Goal: Task Accomplishment & Management: Manage account settings

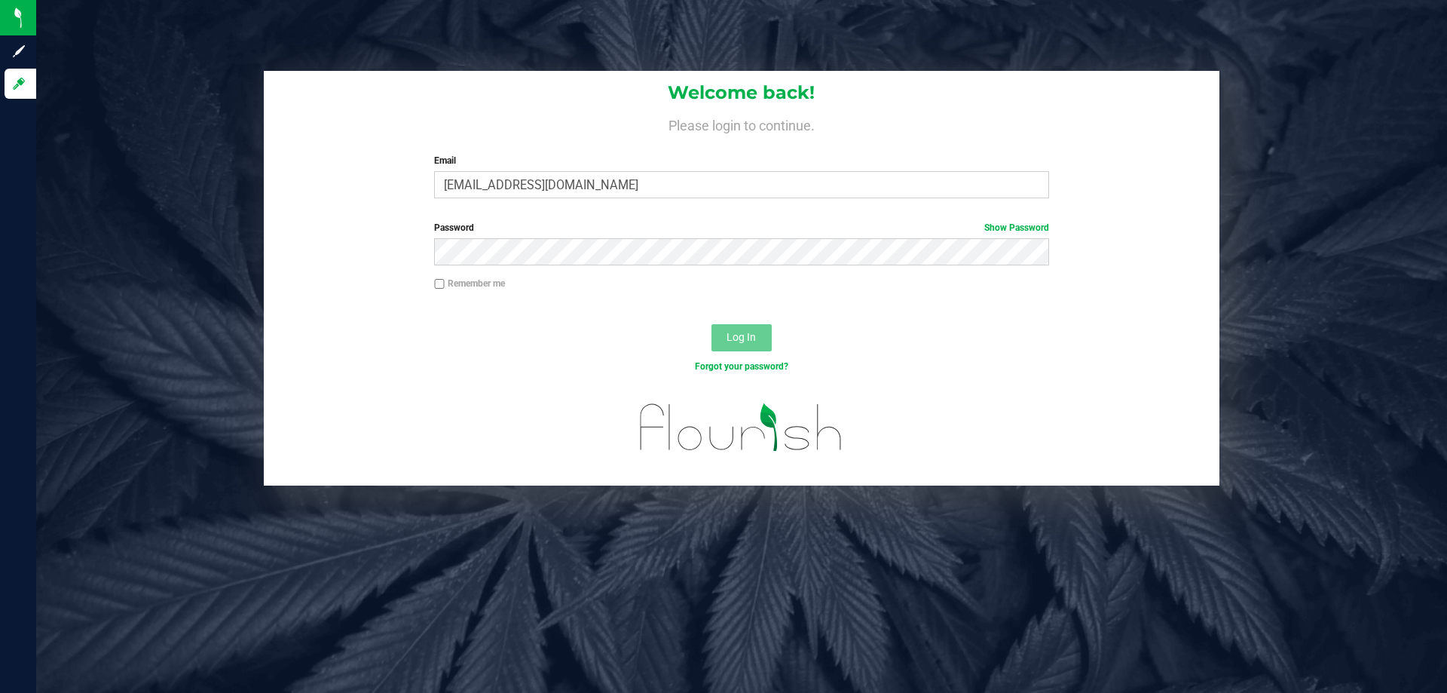
type input "kricci@liveparallel.com"
click at [712, 324] on button "Log In" at bounding box center [742, 337] width 60 height 27
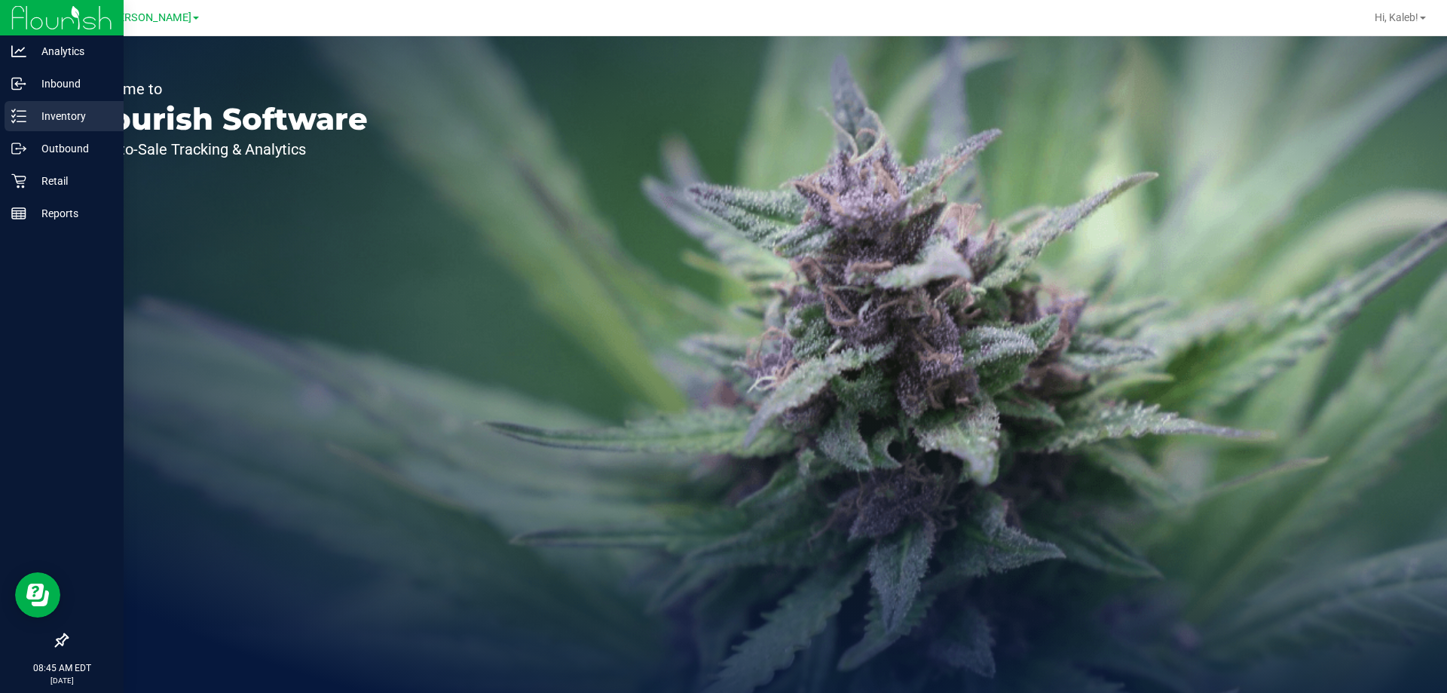
click at [16, 112] on icon at bounding box center [18, 116] width 15 height 15
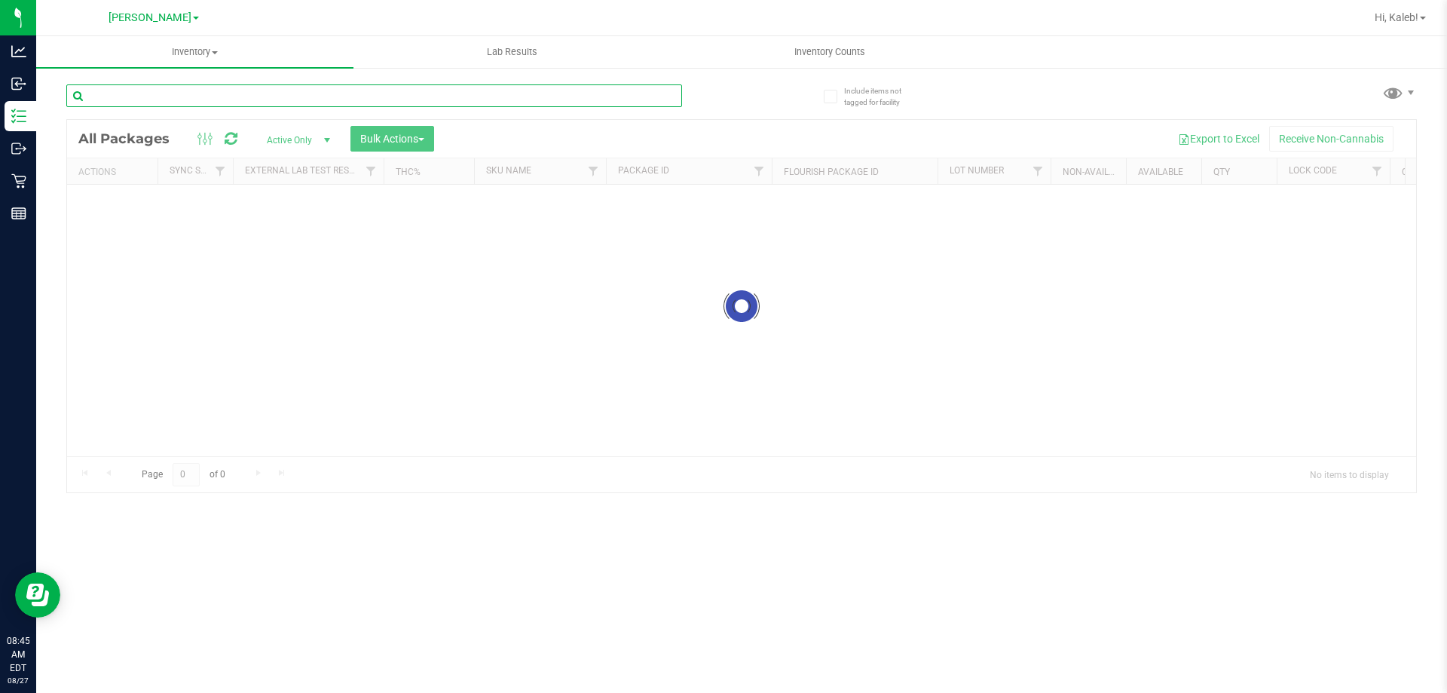
click at [375, 93] on div "Inventory All packages All inventory Waste log Create inventory Lab Results Inv…" at bounding box center [741, 364] width 1411 height 657
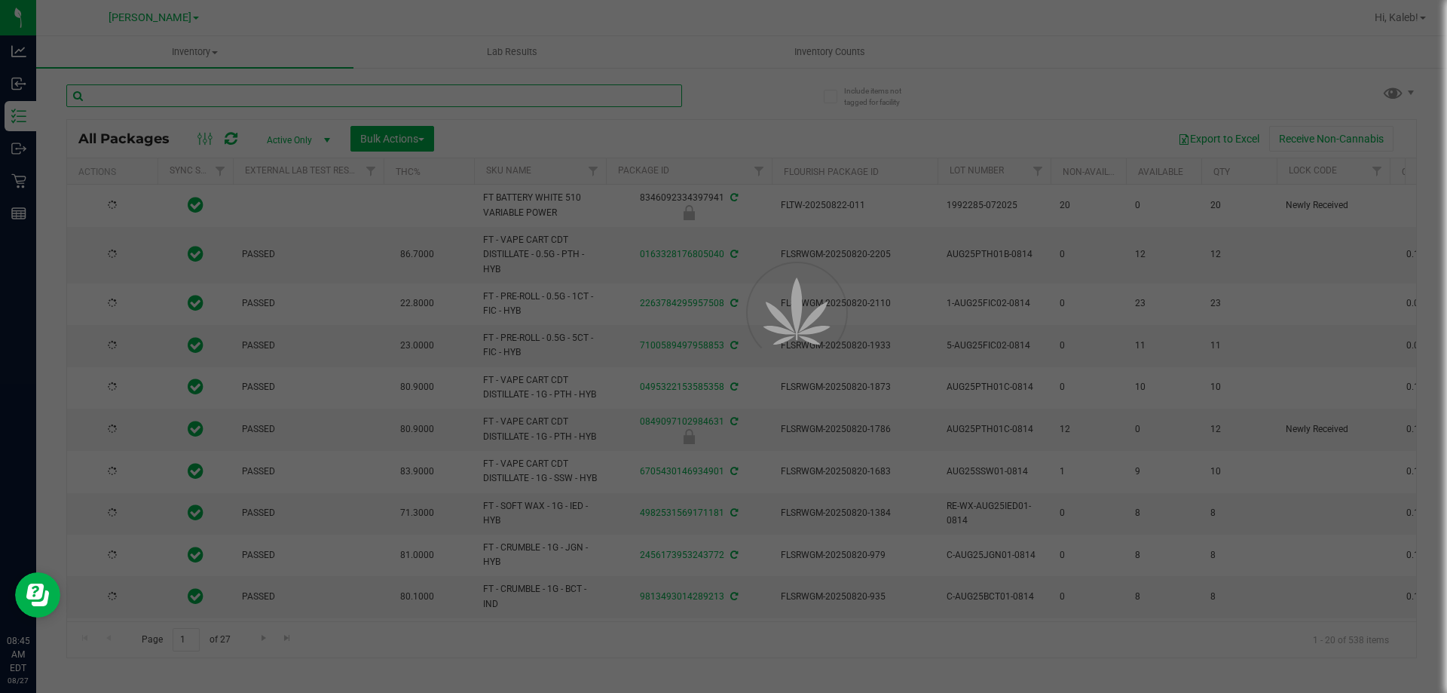
type input "p"
type input "2026-08-12"
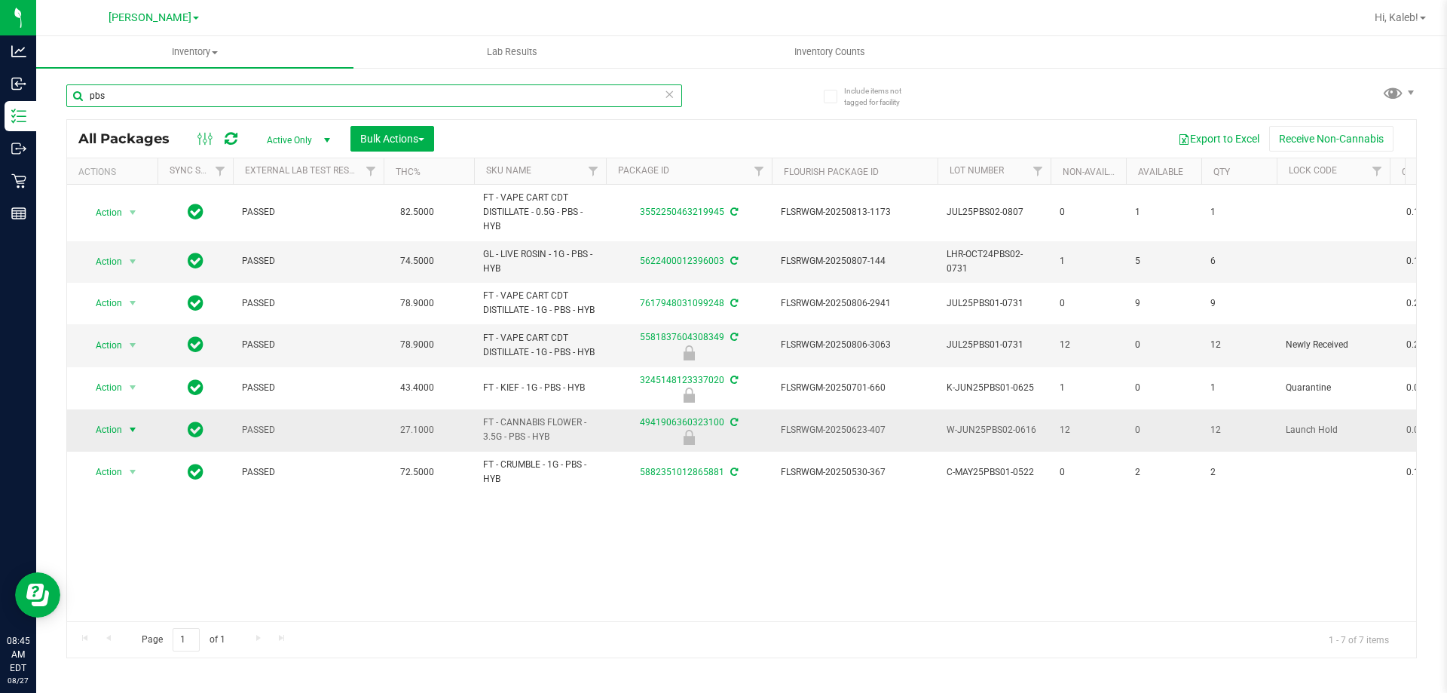
type input "pbs"
click at [87, 430] on span "Action" at bounding box center [102, 429] width 41 height 21
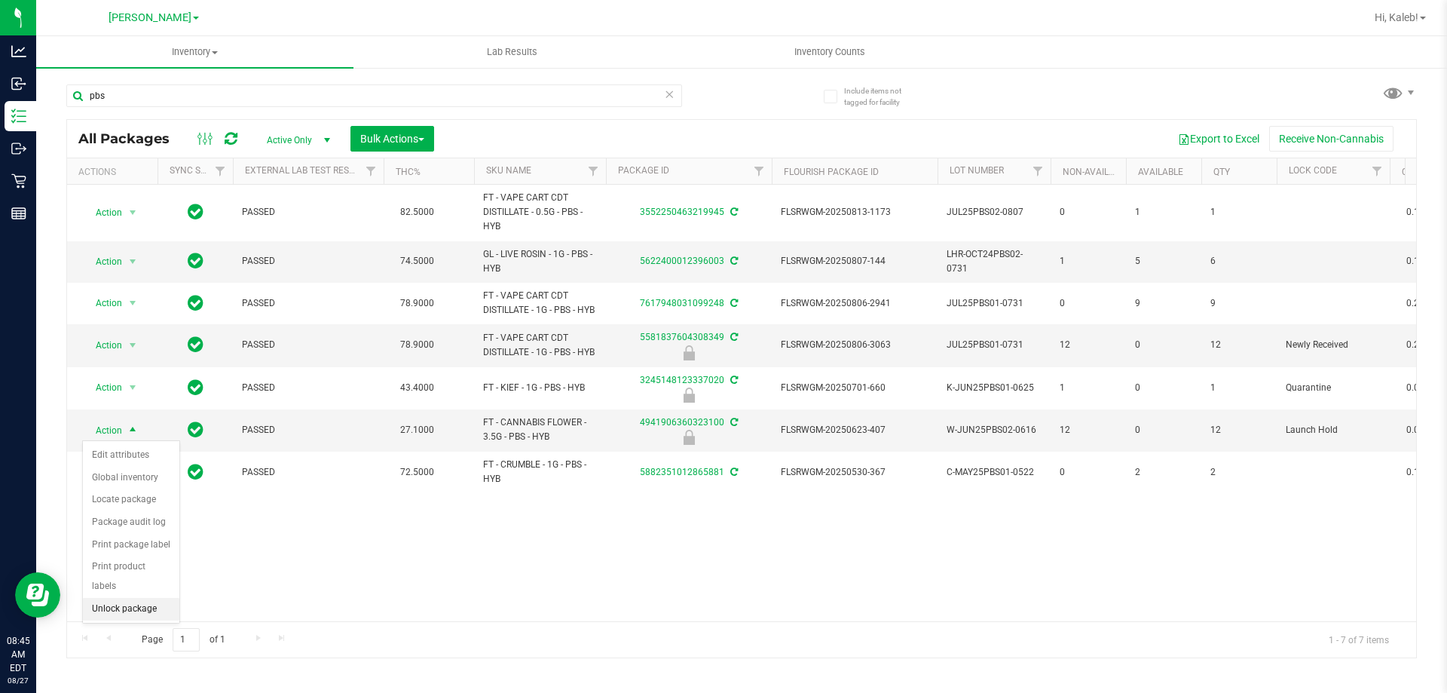
click at [103, 598] on li "Unlock package" at bounding box center [131, 609] width 96 height 23
click at [106, 431] on span "Action" at bounding box center [102, 429] width 41 height 21
click at [147, 573] on li "Lock package" at bounding box center [141, 567] width 117 height 23
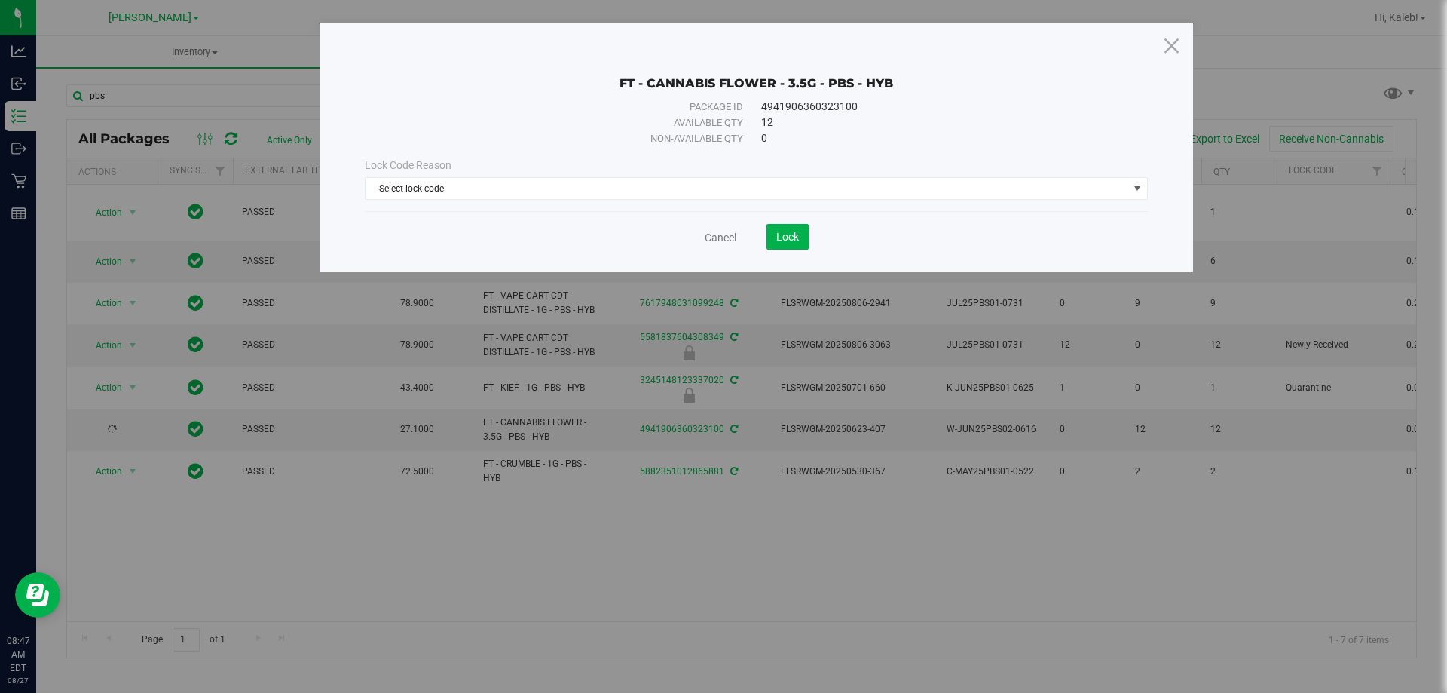
click at [583, 203] on div "Lock Code Reason Select lock code Select lock code Newly Received Administrativ…" at bounding box center [757, 178] width 806 height 65
click at [584, 186] on span "Select lock code" at bounding box center [747, 188] width 763 height 21
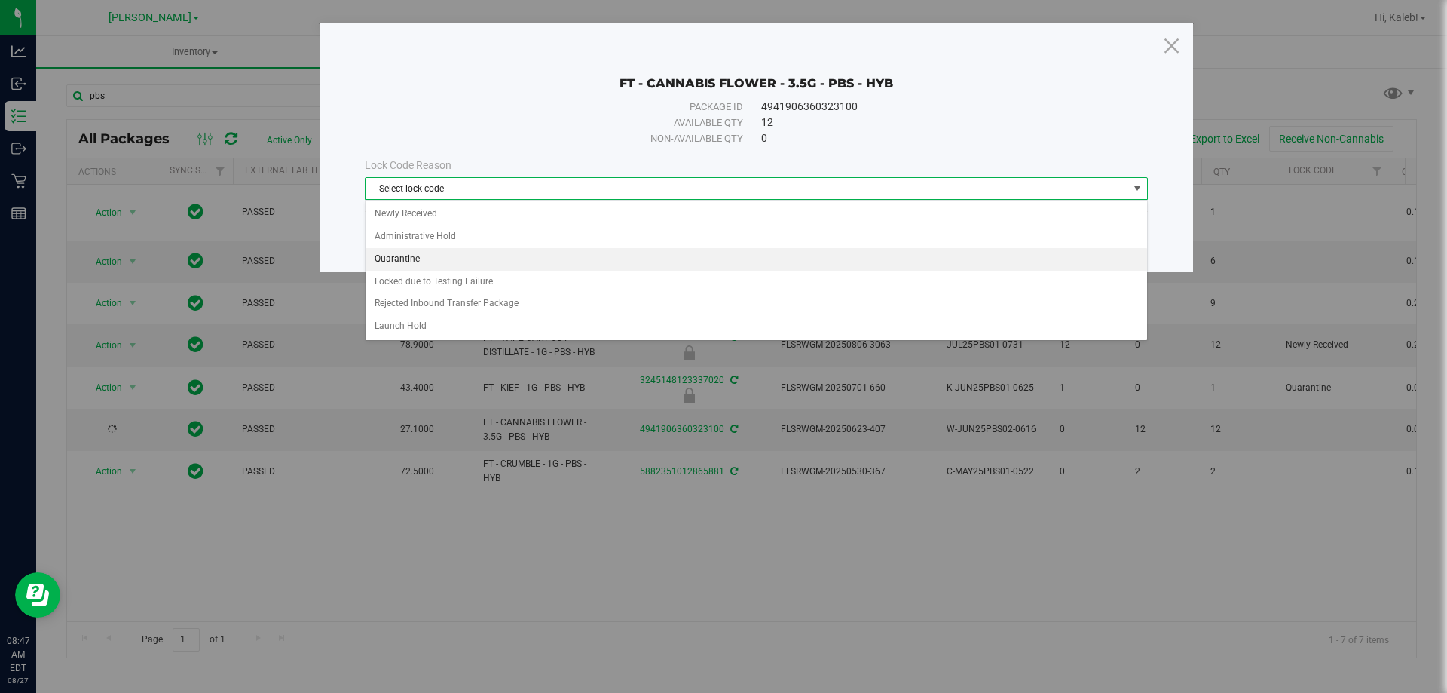
click at [455, 250] on li "Quarantine" at bounding box center [757, 259] width 782 height 23
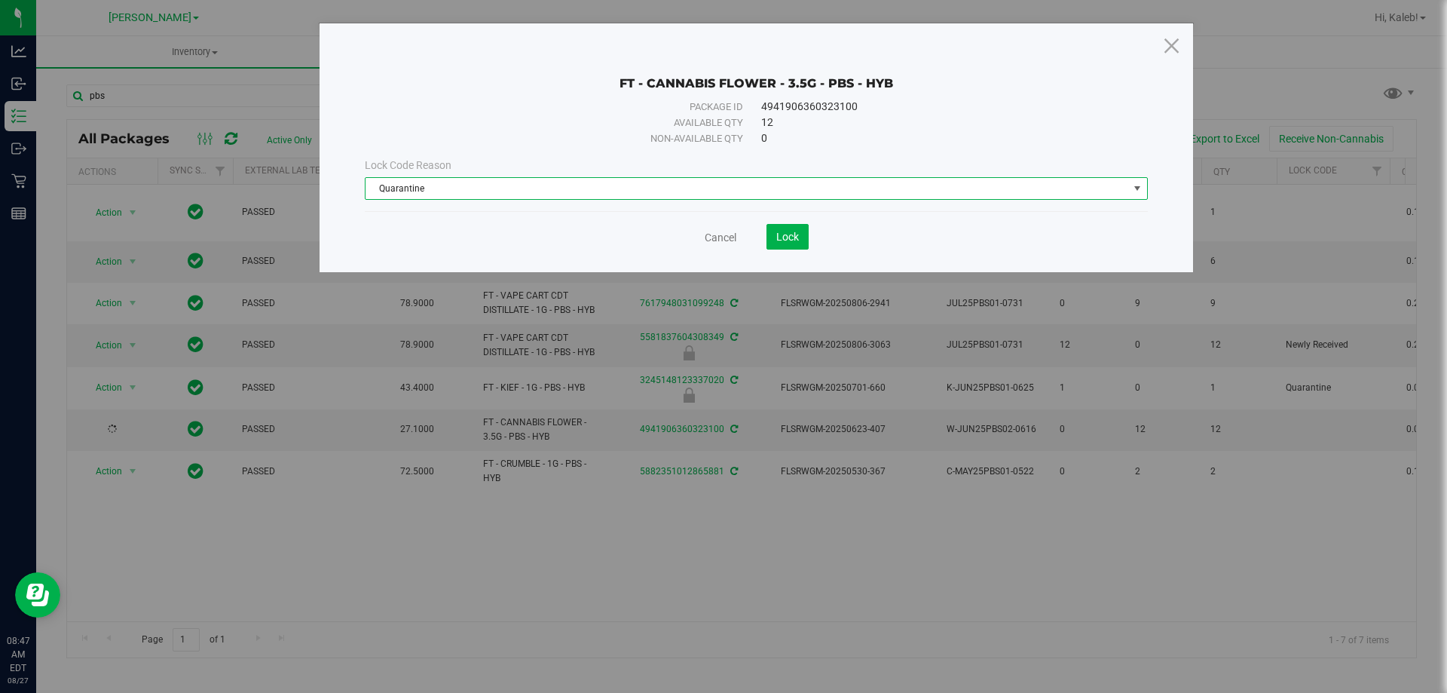
click at [489, 179] on span "Quarantine" at bounding box center [747, 188] width 763 height 21
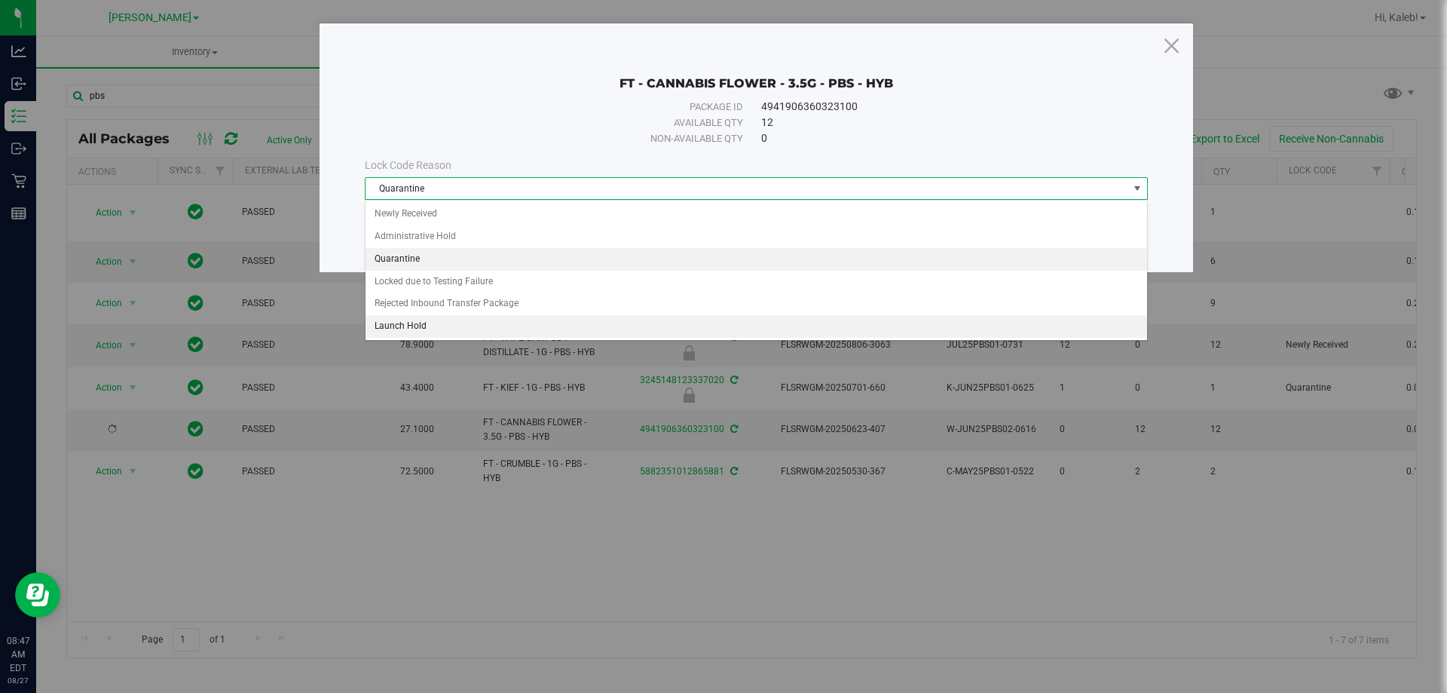
click at [452, 319] on li "Launch Hold" at bounding box center [757, 326] width 782 height 23
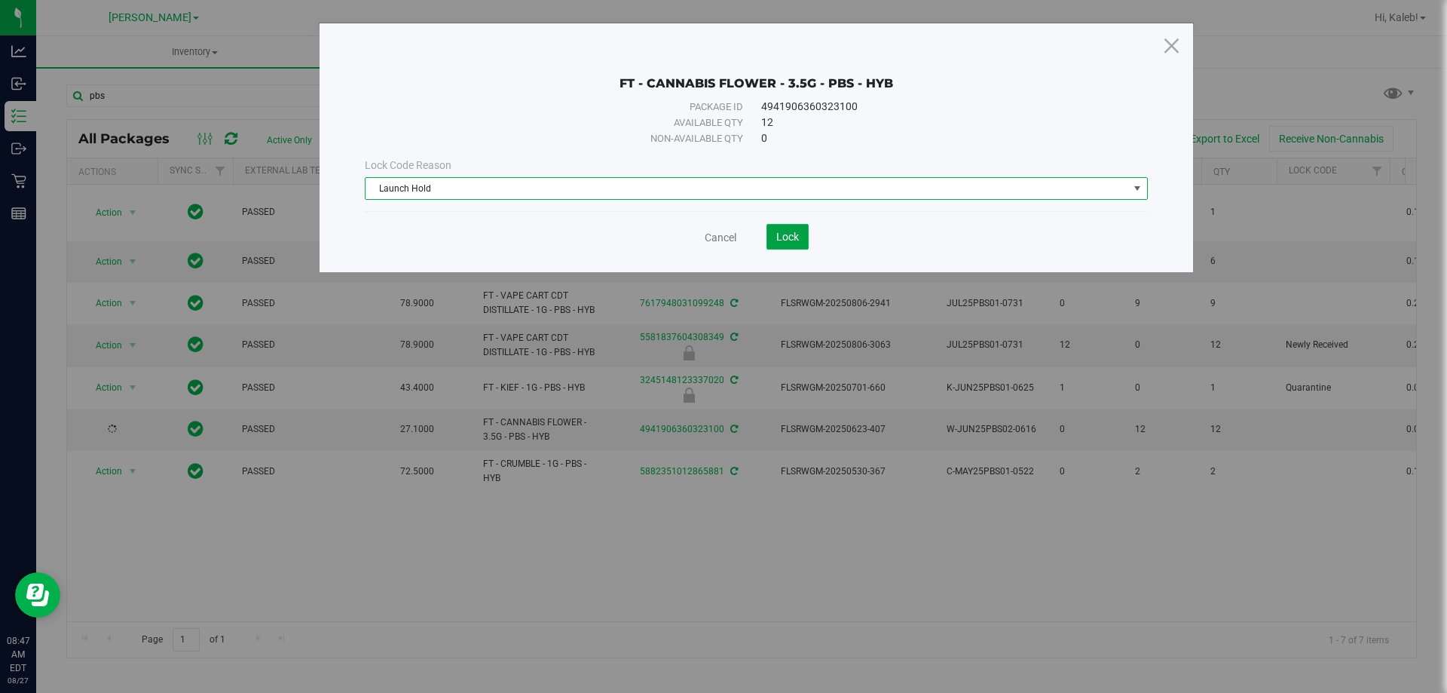
click at [801, 232] on button "Lock" at bounding box center [788, 237] width 42 height 26
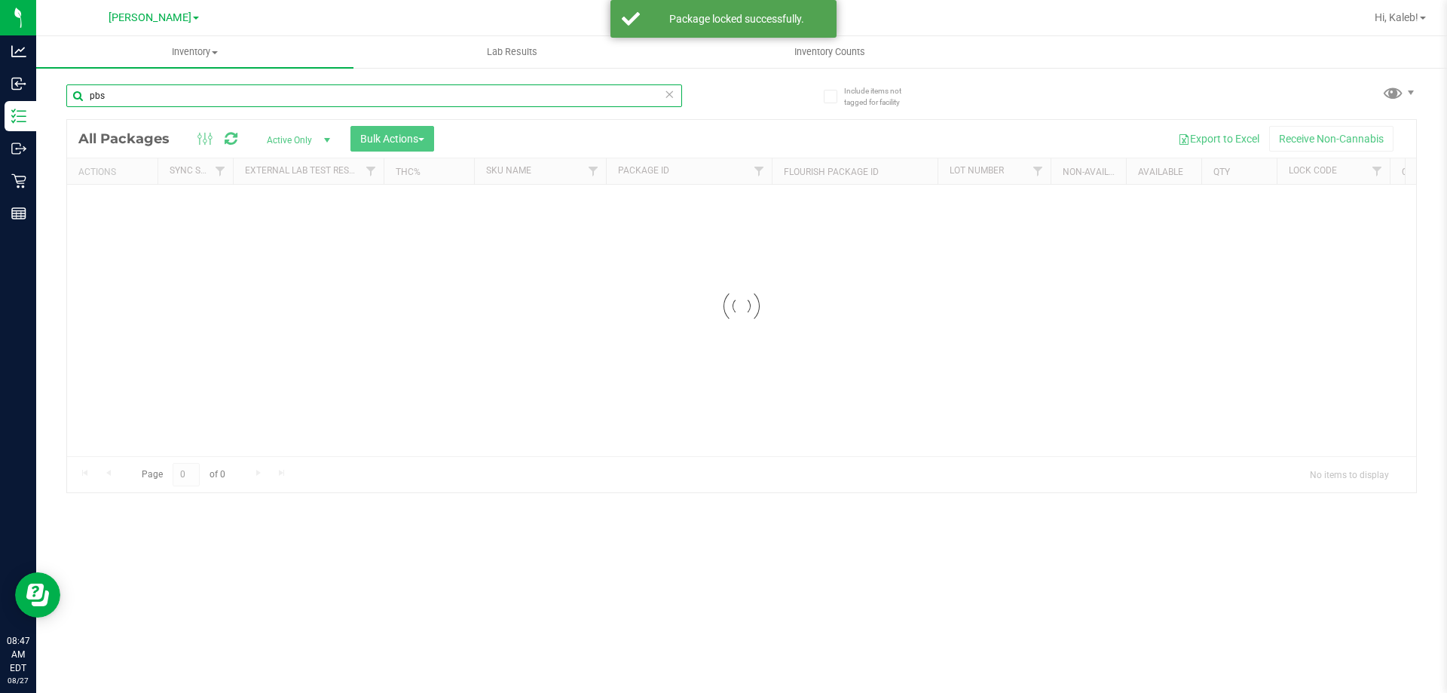
click at [388, 90] on input "pbs" at bounding box center [374, 95] width 616 height 23
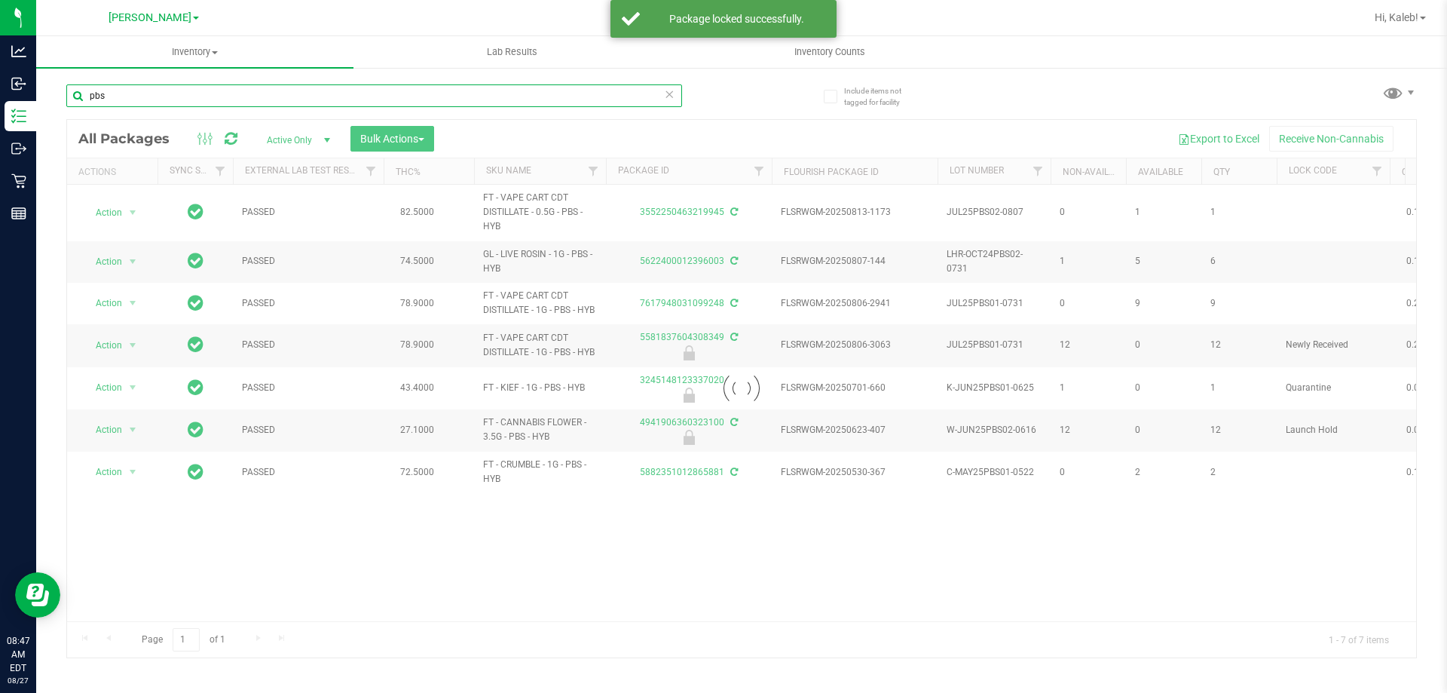
click at [388, 93] on input "pbs" at bounding box center [374, 95] width 616 height 23
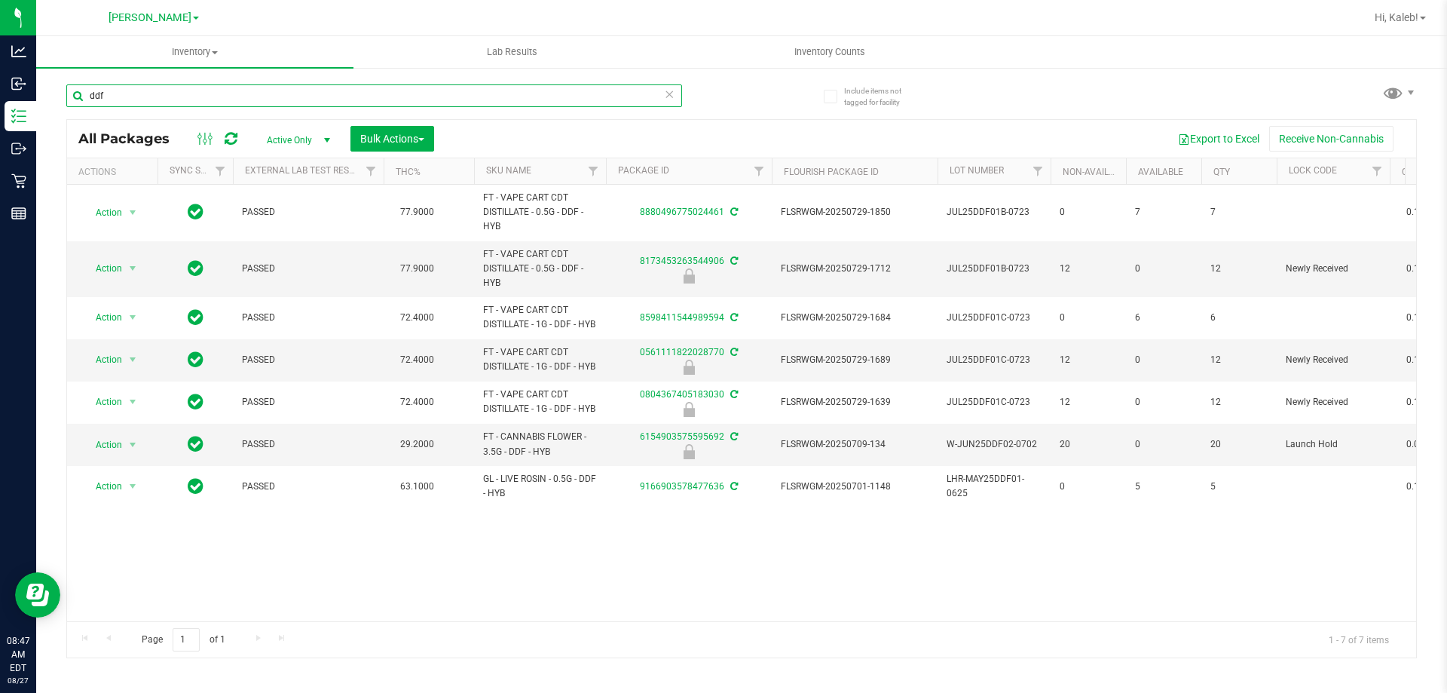
type input "ddf"
click at [674, 97] on icon at bounding box center [669, 93] width 11 height 18
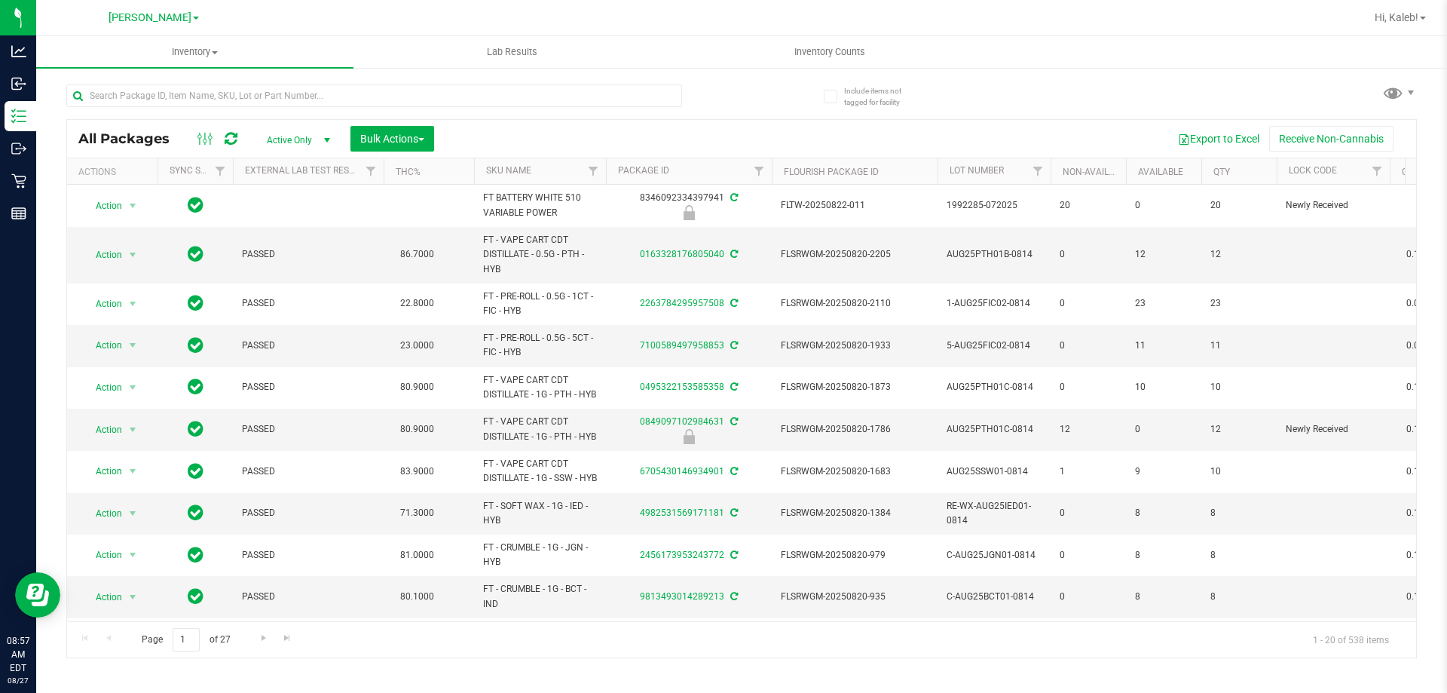
click at [254, 79] on div at bounding box center [403, 95] width 675 height 48
click at [251, 95] on input "text" at bounding box center [374, 95] width 616 height 23
type input "6960875194246328"
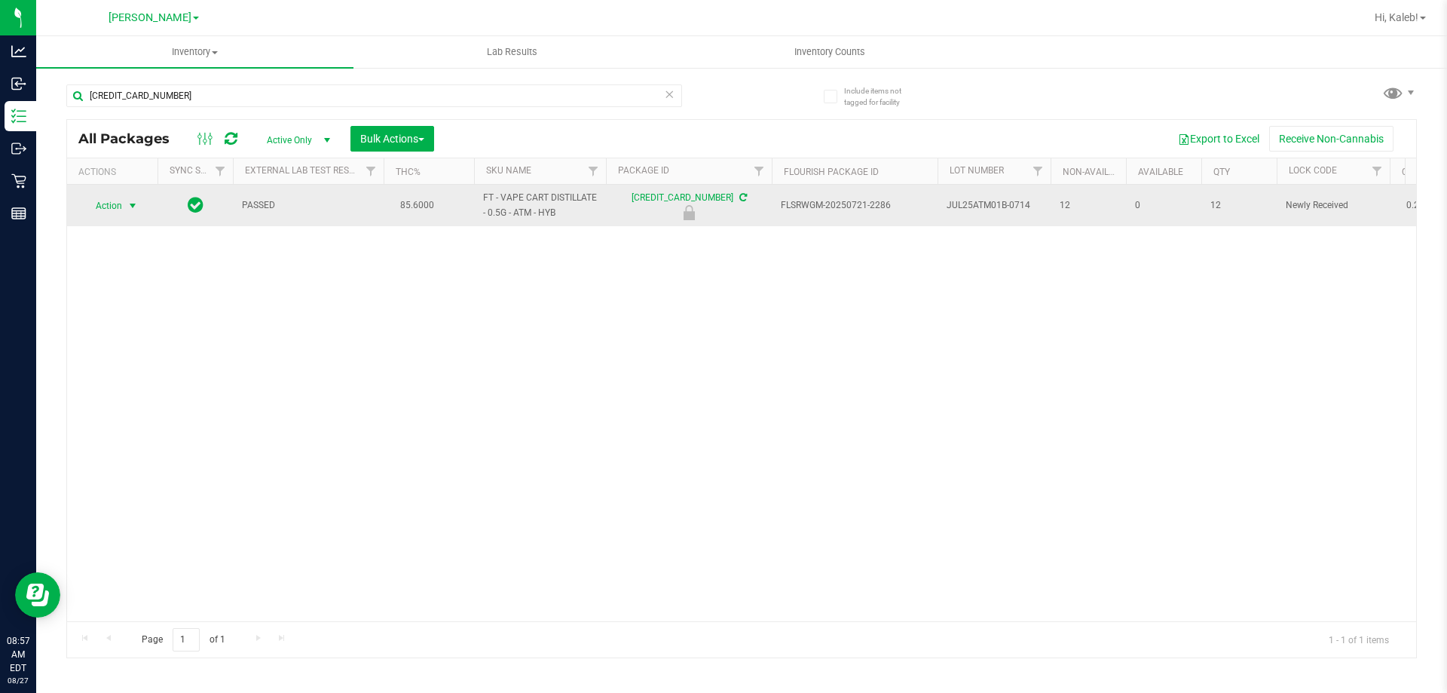
click at [130, 207] on span "select" at bounding box center [133, 206] width 12 height 12
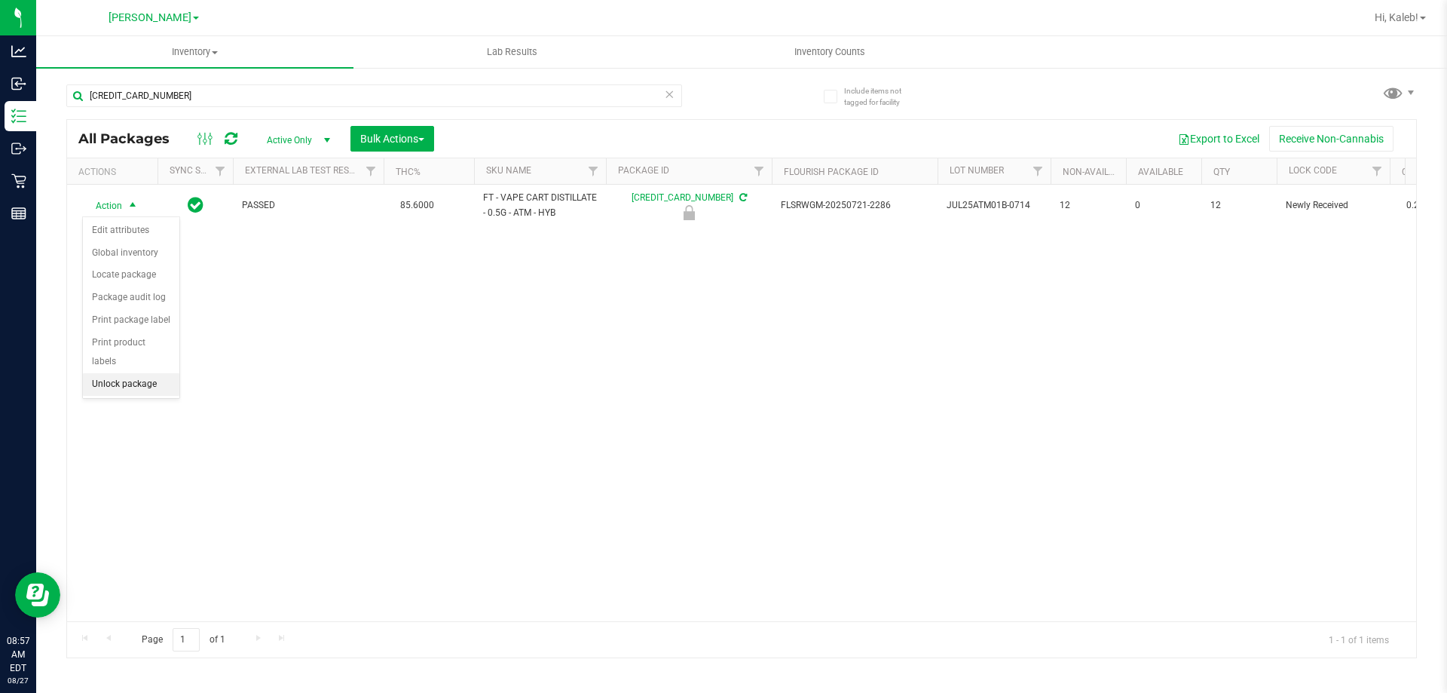
click at [121, 373] on li "Unlock package" at bounding box center [131, 384] width 96 height 23
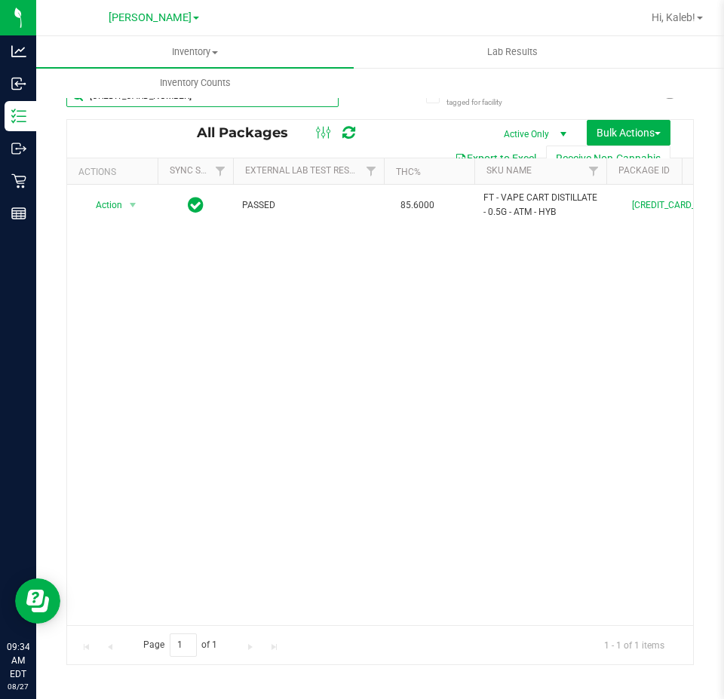
click at [253, 102] on input "6960875194246328" at bounding box center [202, 95] width 272 height 23
type input "6959809438427913"
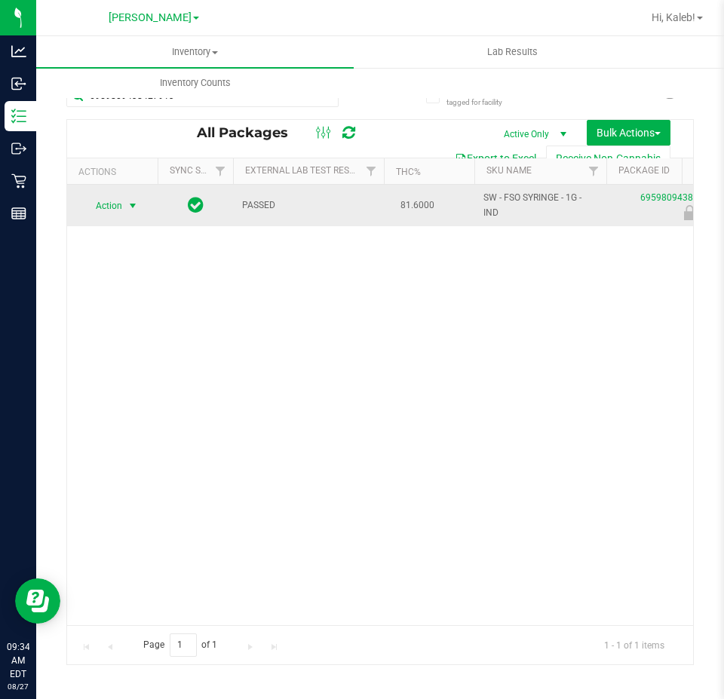
click at [120, 207] on span "Action" at bounding box center [102, 205] width 41 height 21
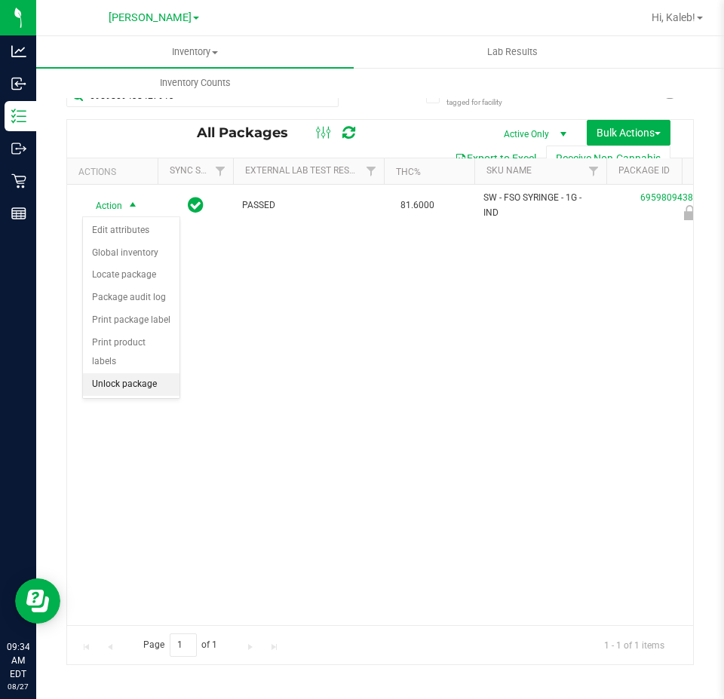
click at [139, 373] on li "Unlock package" at bounding box center [131, 384] width 96 height 23
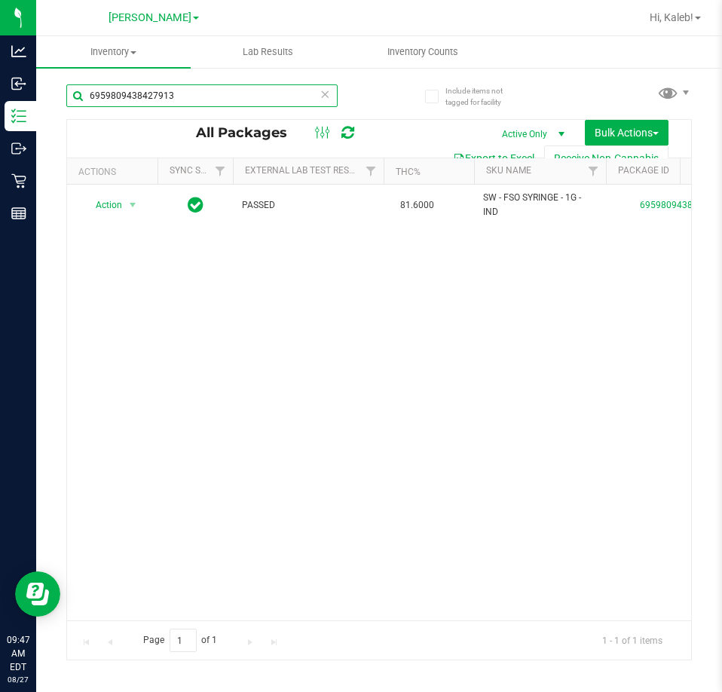
click at [225, 92] on input "6959809438427913" at bounding box center [201, 95] width 271 height 23
type input "5855189815710125"
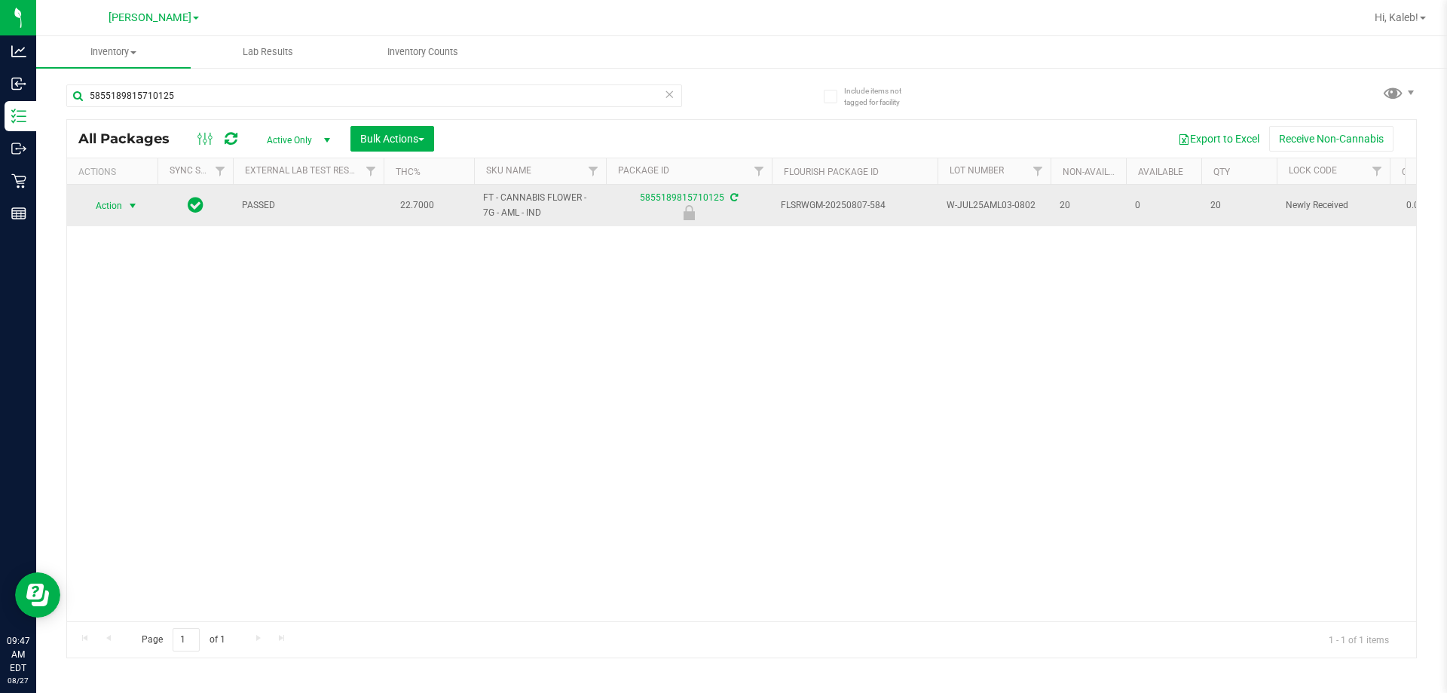
click at [114, 202] on span "Action" at bounding box center [102, 205] width 41 height 21
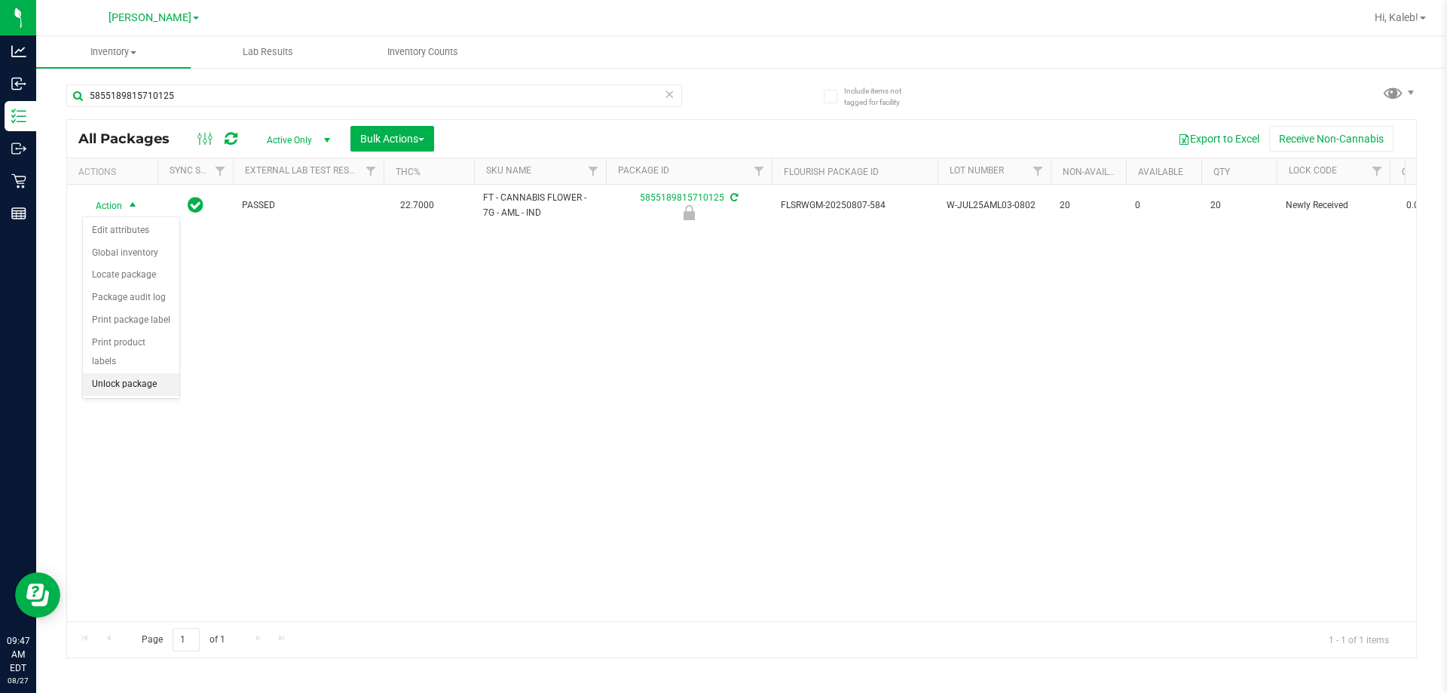
click at [124, 373] on li "Unlock package" at bounding box center [131, 384] width 96 height 23
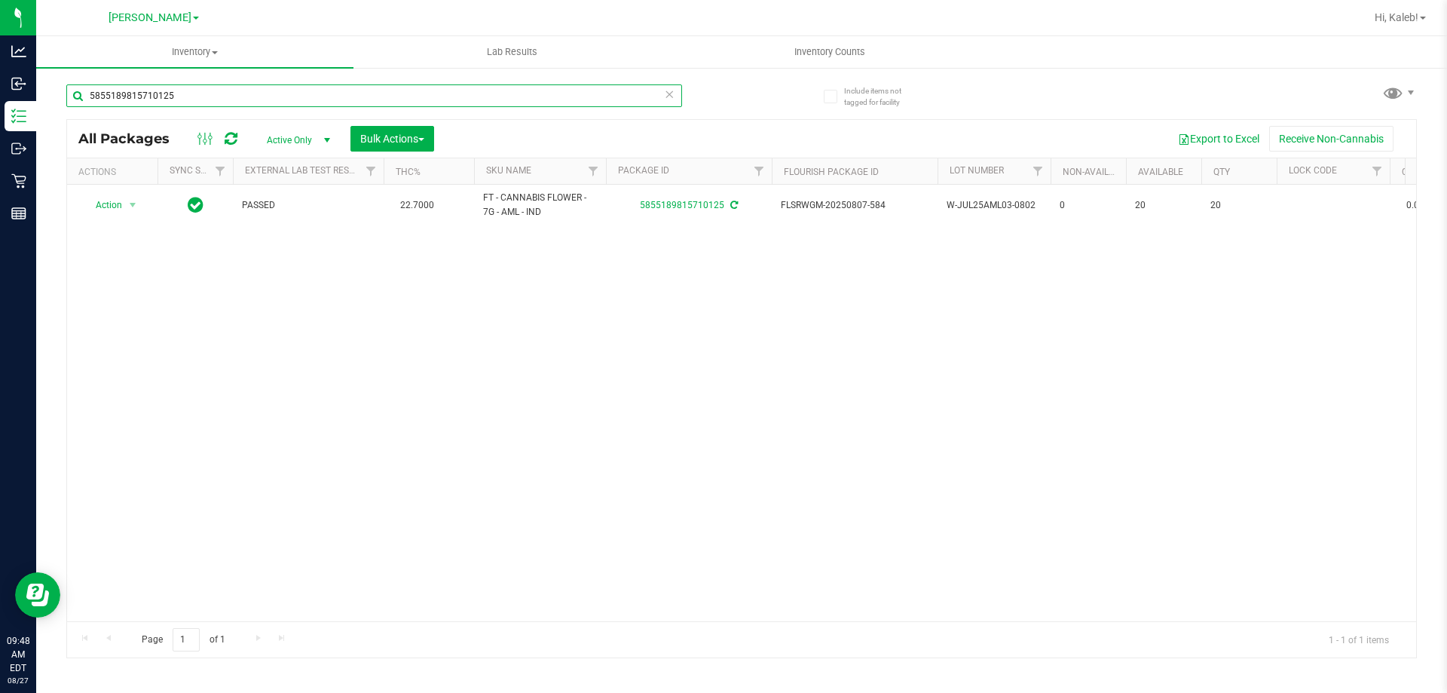
click at [191, 94] on input "5855189815710125" at bounding box center [374, 95] width 616 height 23
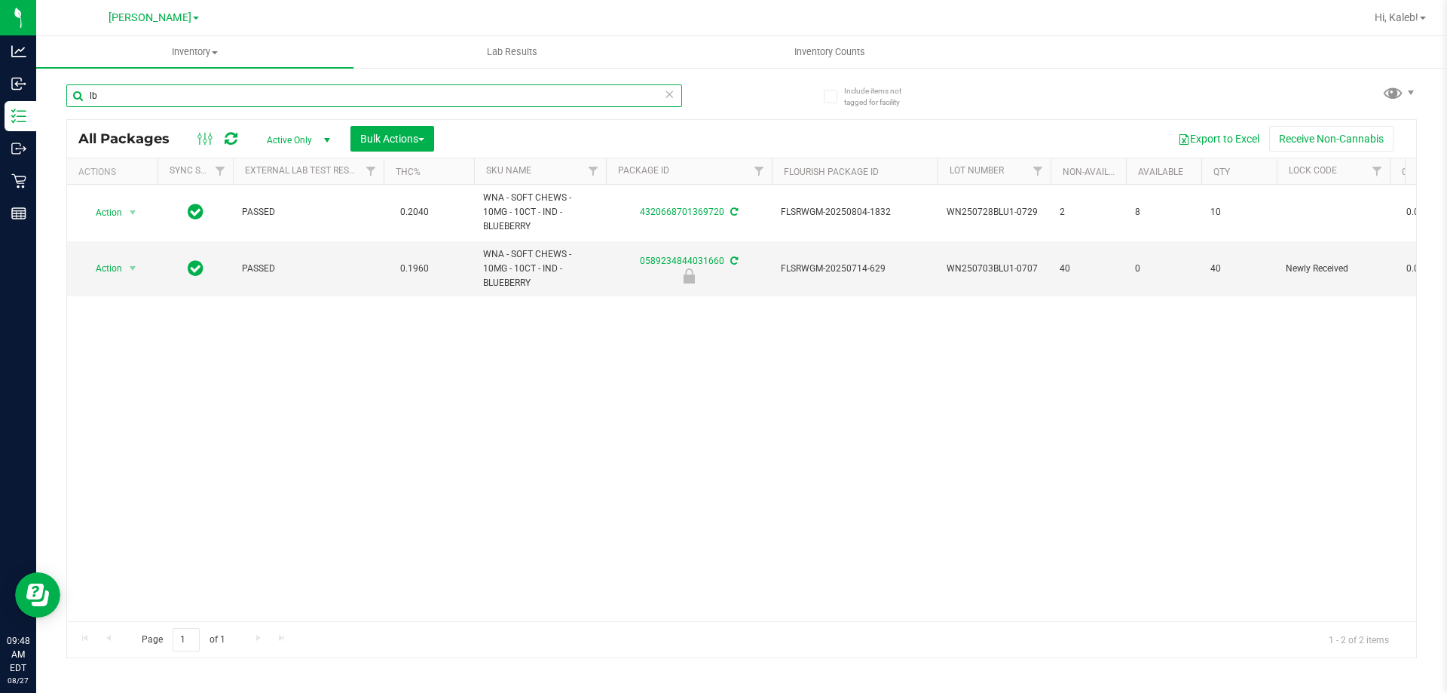
type input "l"
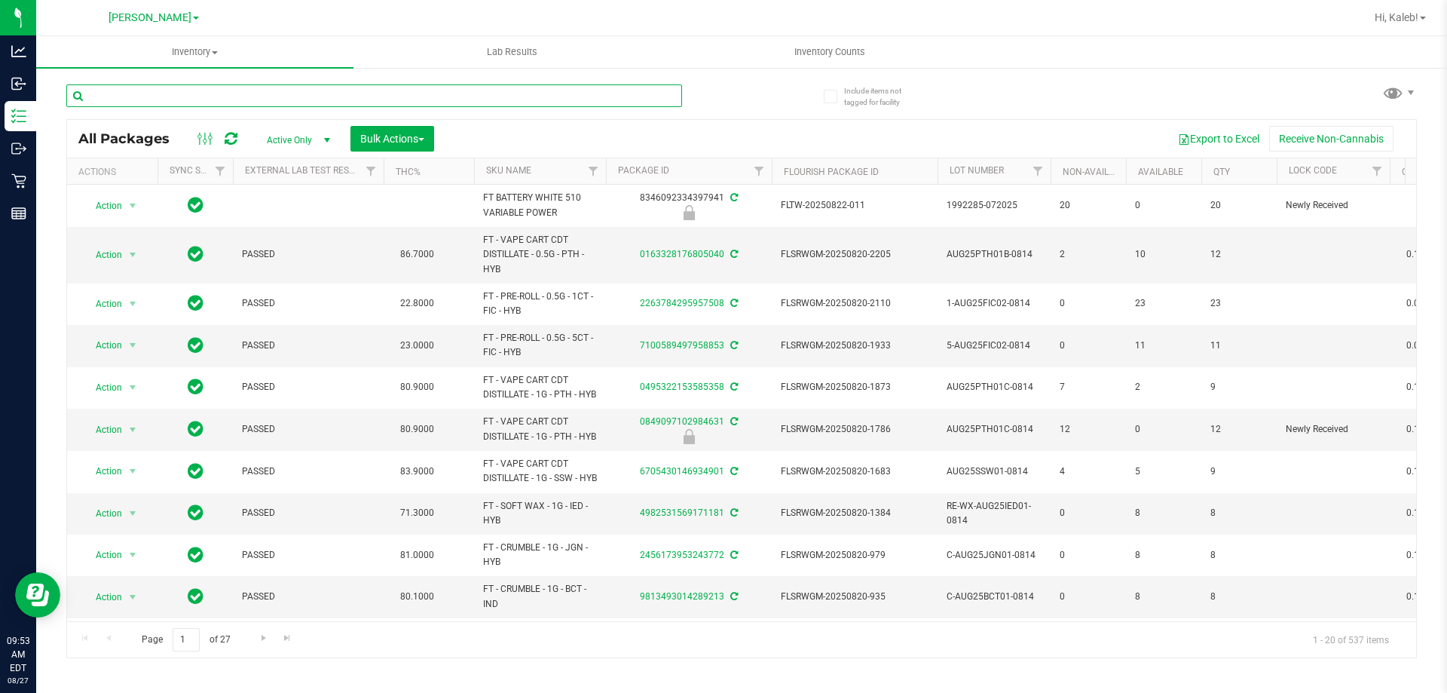
click at [421, 98] on input "text" at bounding box center [374, 95] width 616 height 23
click at [422, 99] on input "text" at bounding box center [374, 95] width 616 height 23
type input "0849097102984631"
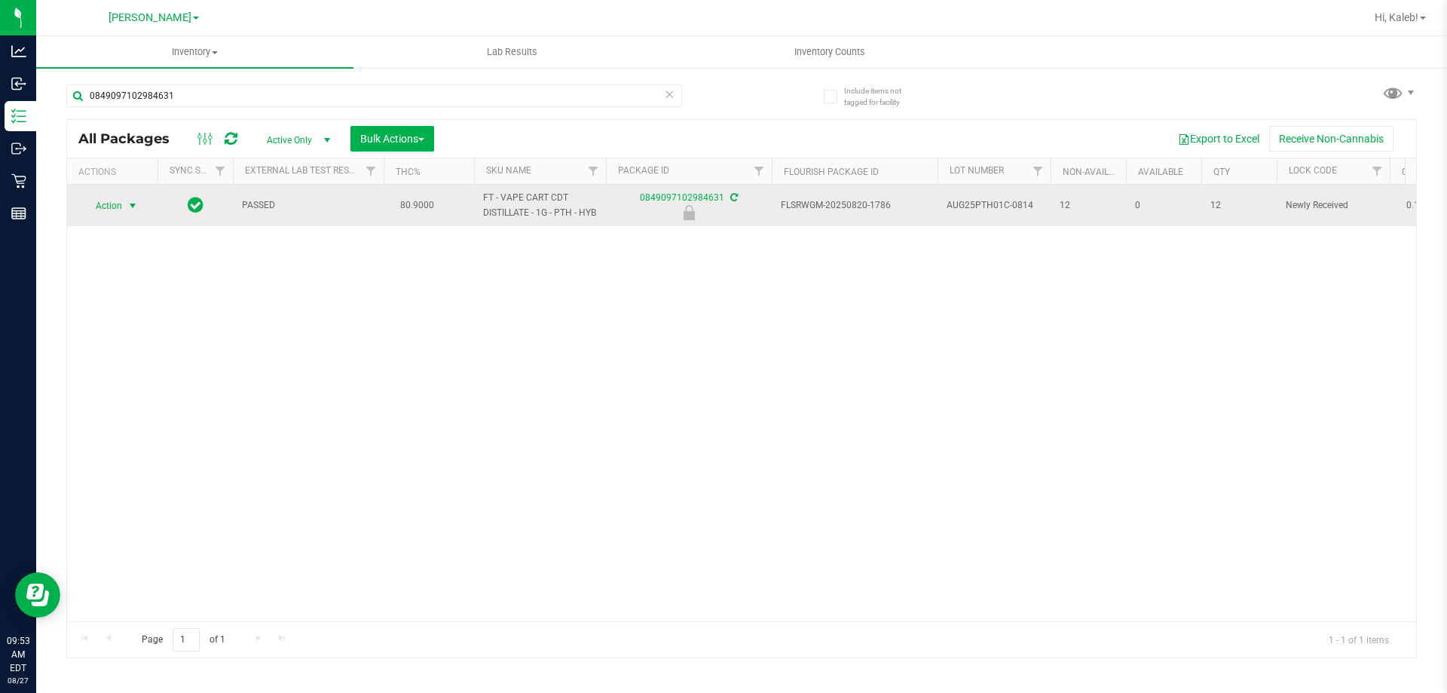
click at [113, 213] on span "Action" at bounding box center [102, 205] width 41 height 21
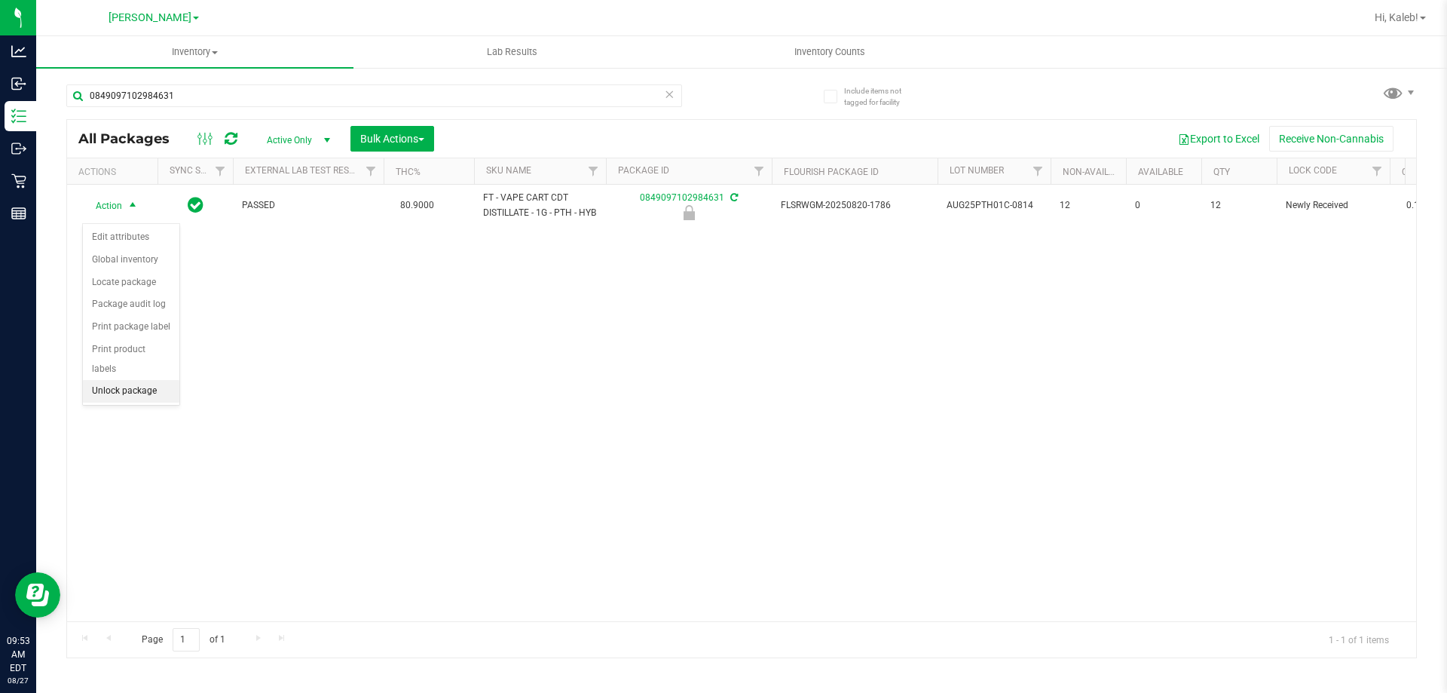
click at [131, 380] on li "Unlock package" at bounding box center [131, 391] width 96 height 23
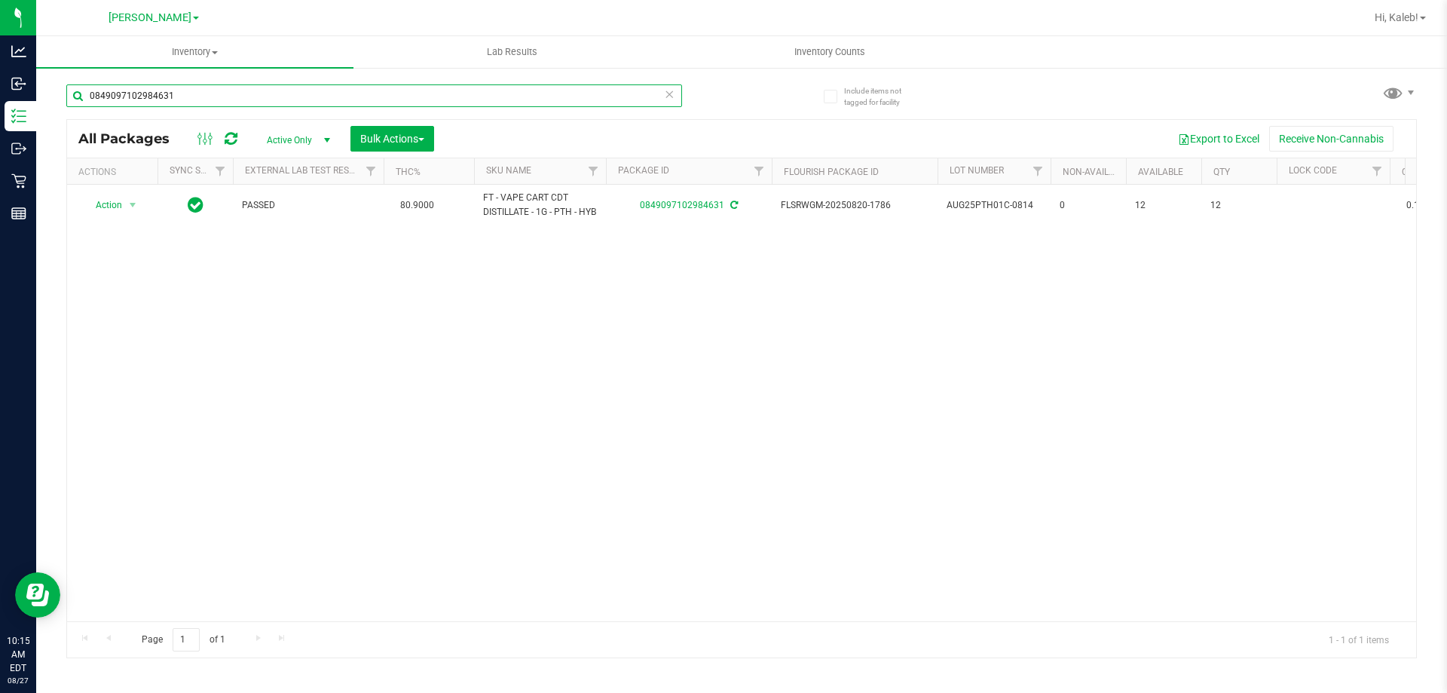
click at [303, 93] on input "0849097102984631" at bounding box center [374, 95] width 616 height 23
type input "6353429469587756"
type input "2026-01-18"
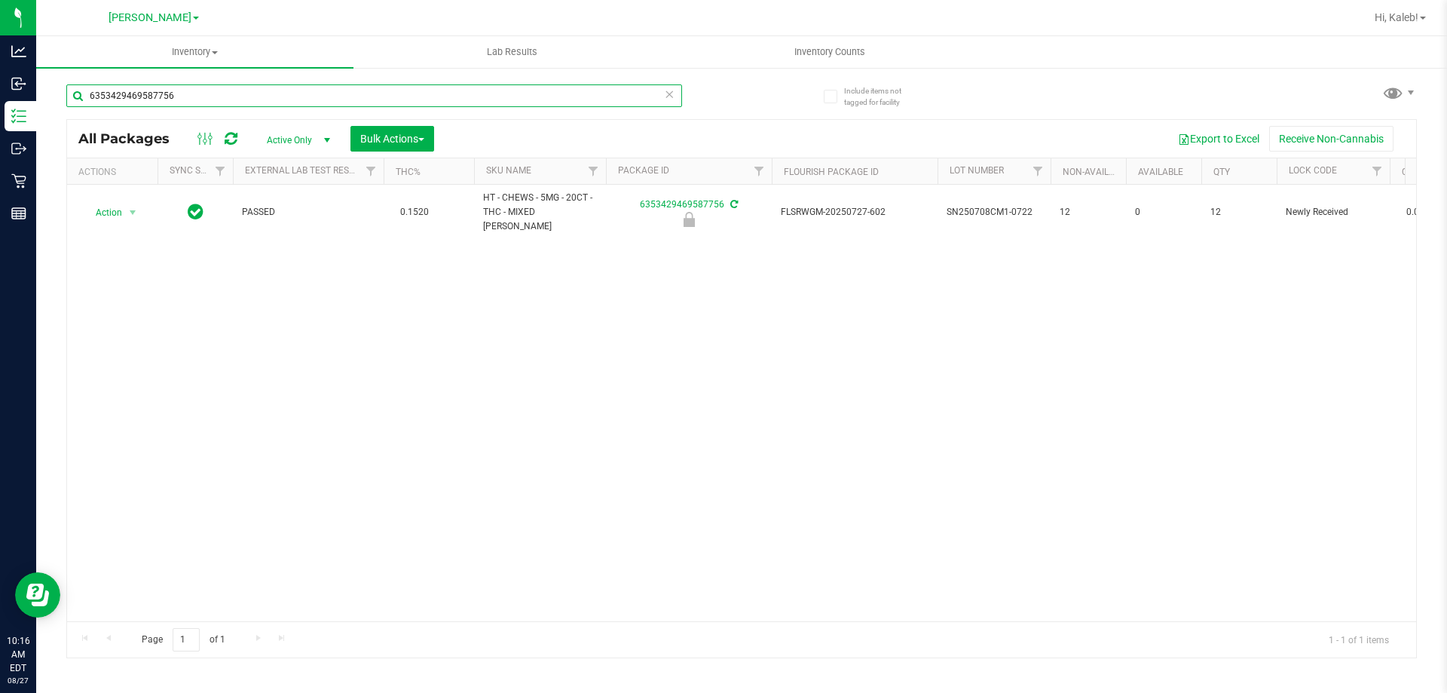
scroll to position [0, 5]
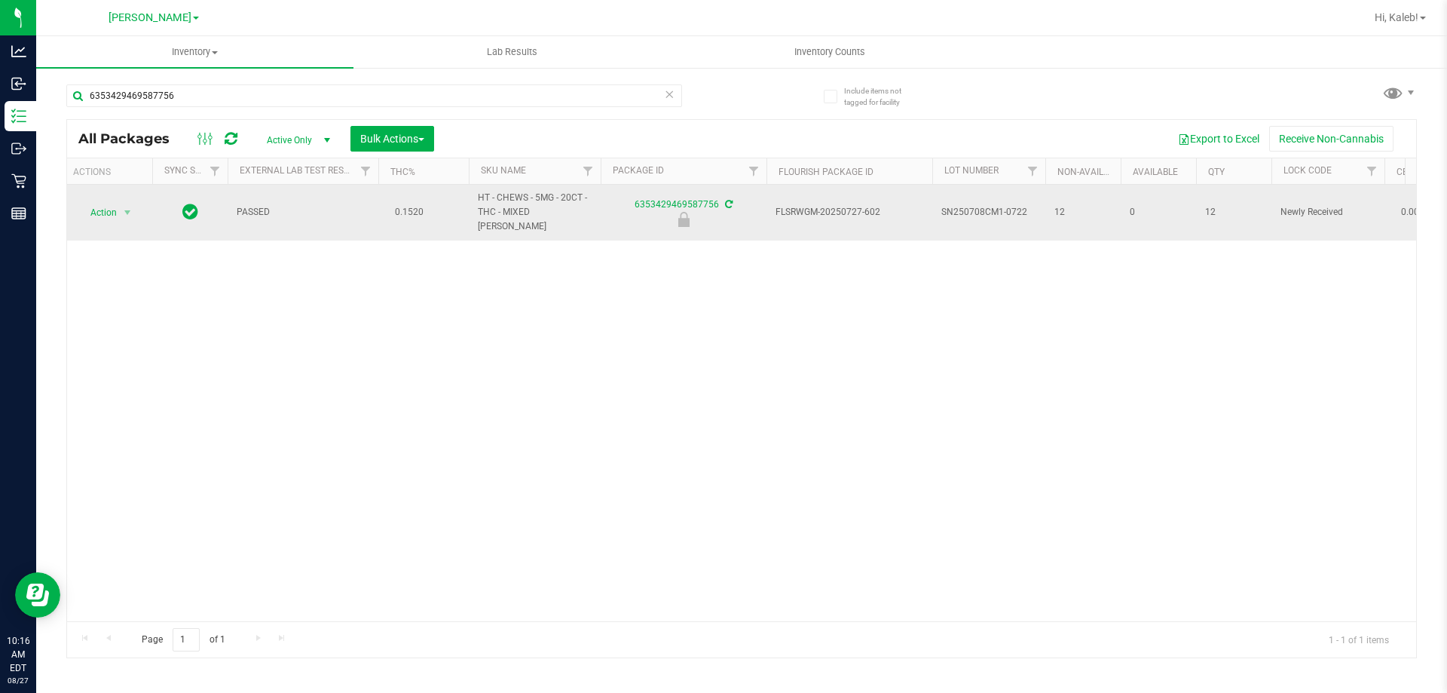
click at [107, 206] on span "Action" at bounding box center [97, 212] width 41 height 21
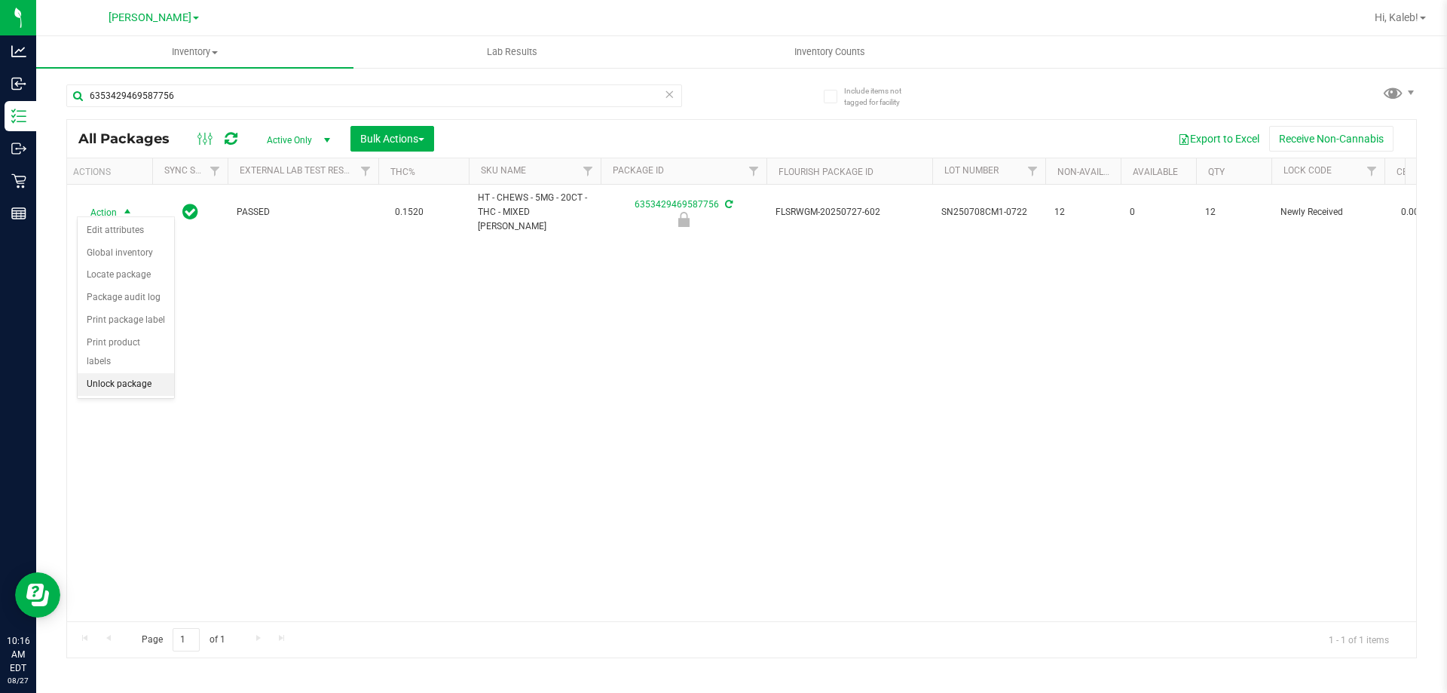
click at [115, 373] on li "Unlock package" at bounding box center [126, 384] width 96 height 23
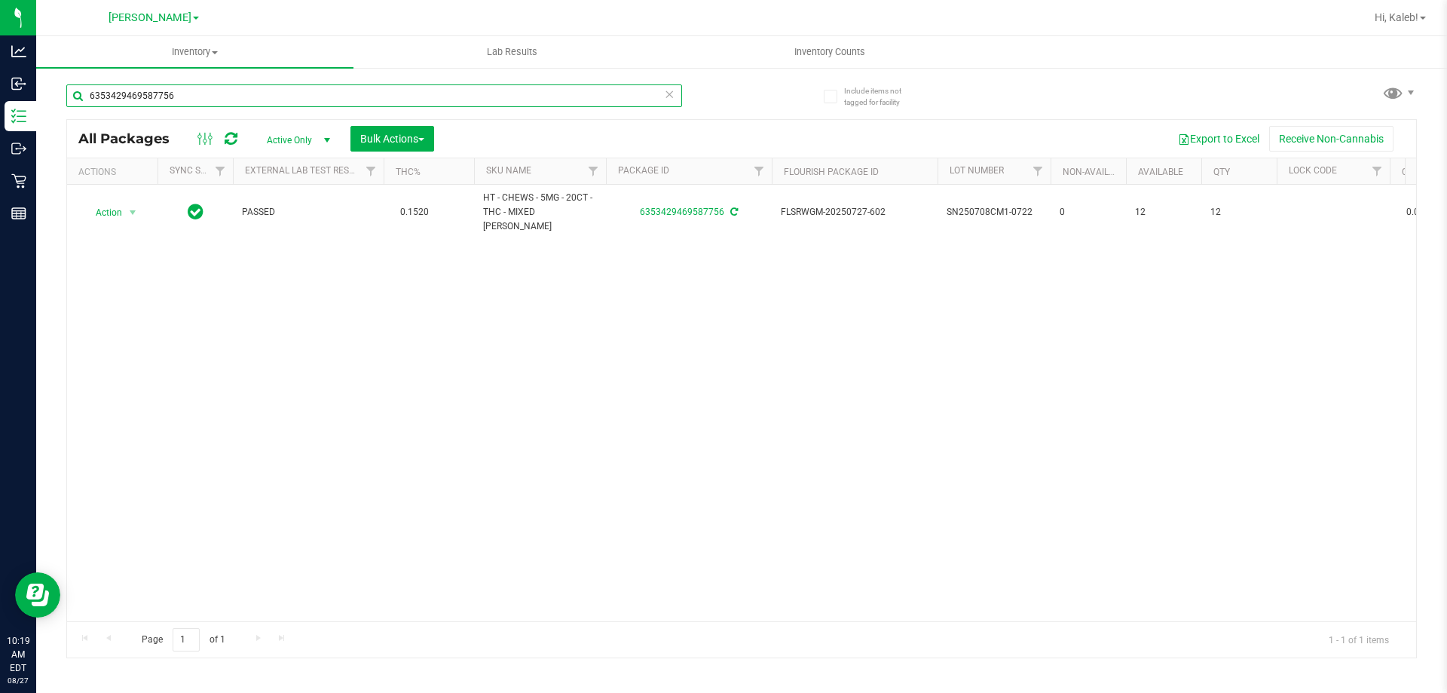
click at [259, 87] on input "6353429469587756" at bounding box center [374, 95] width 616 height 23
type input "3671672804037630"
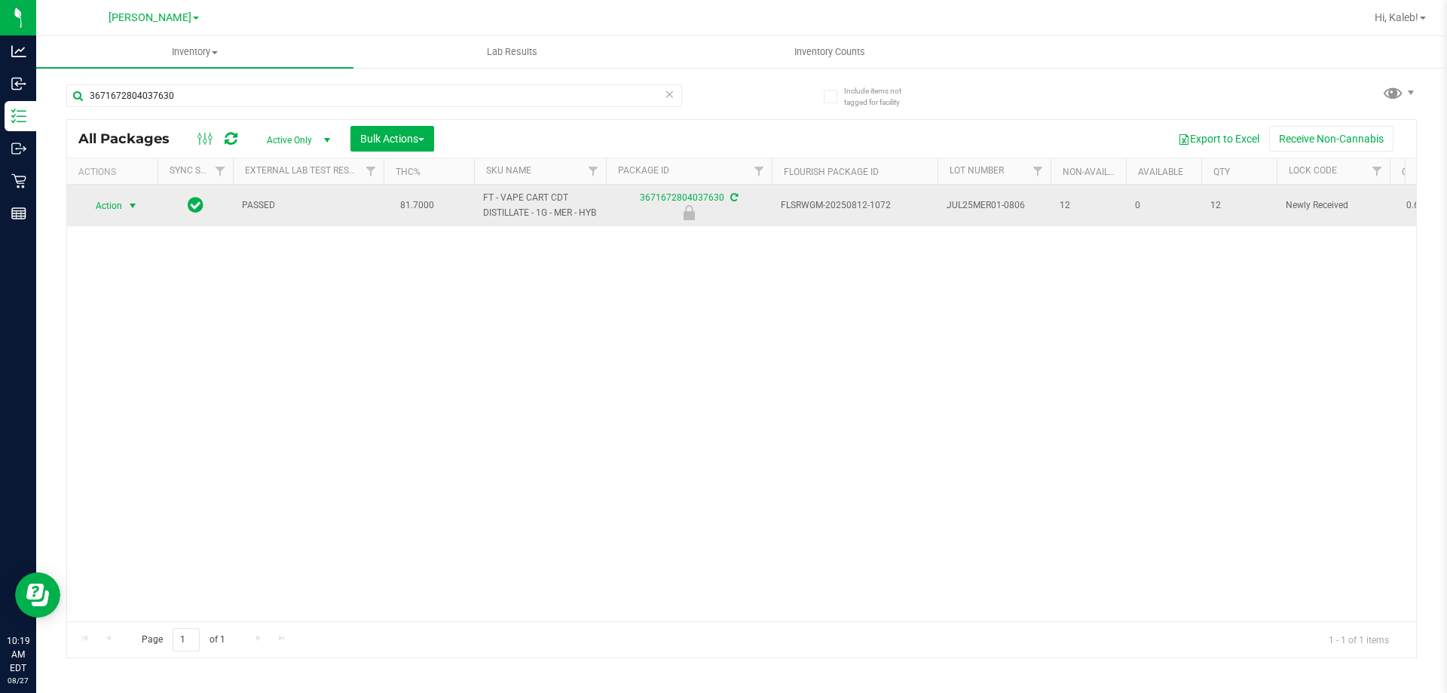
click at [93, 211] on span "Action" at bounding box center [102, 205] width 41 height 21
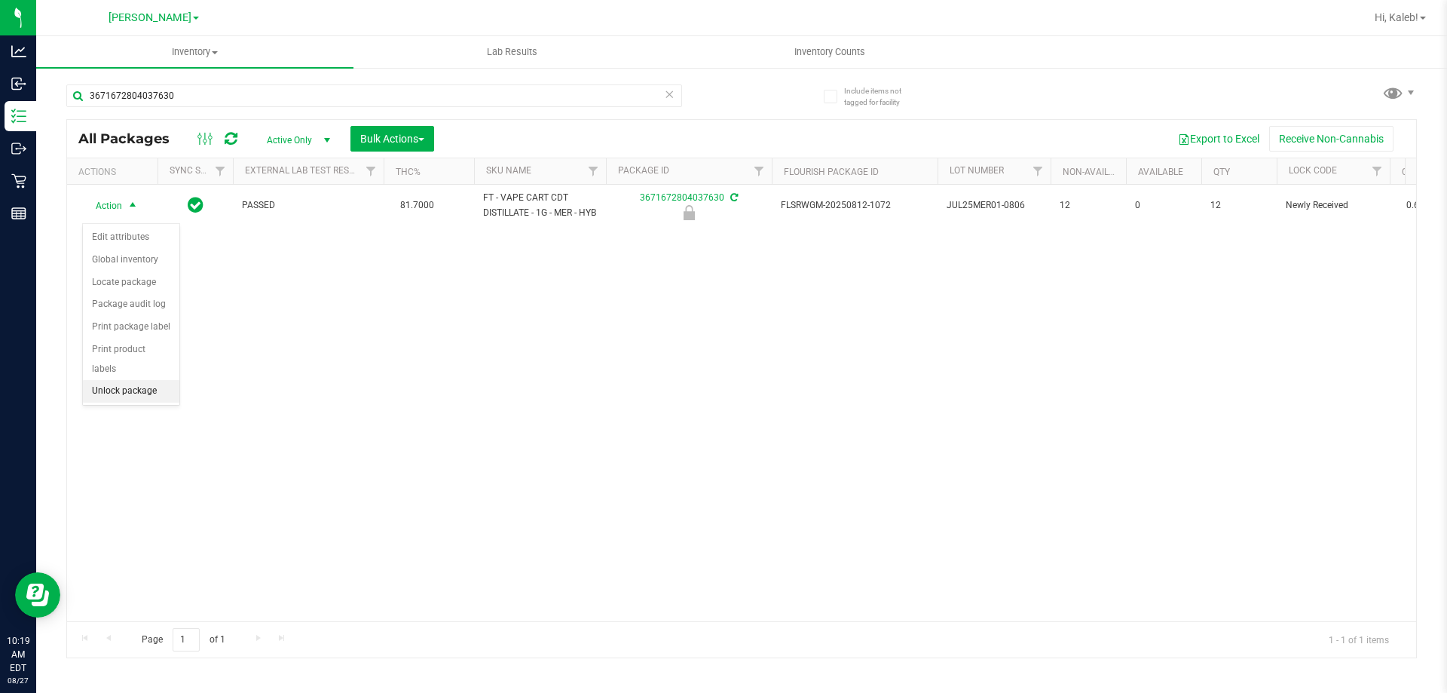
click at [131, 380] on li "Unlock package" at bounding box center [131, 391] width 96 height 23
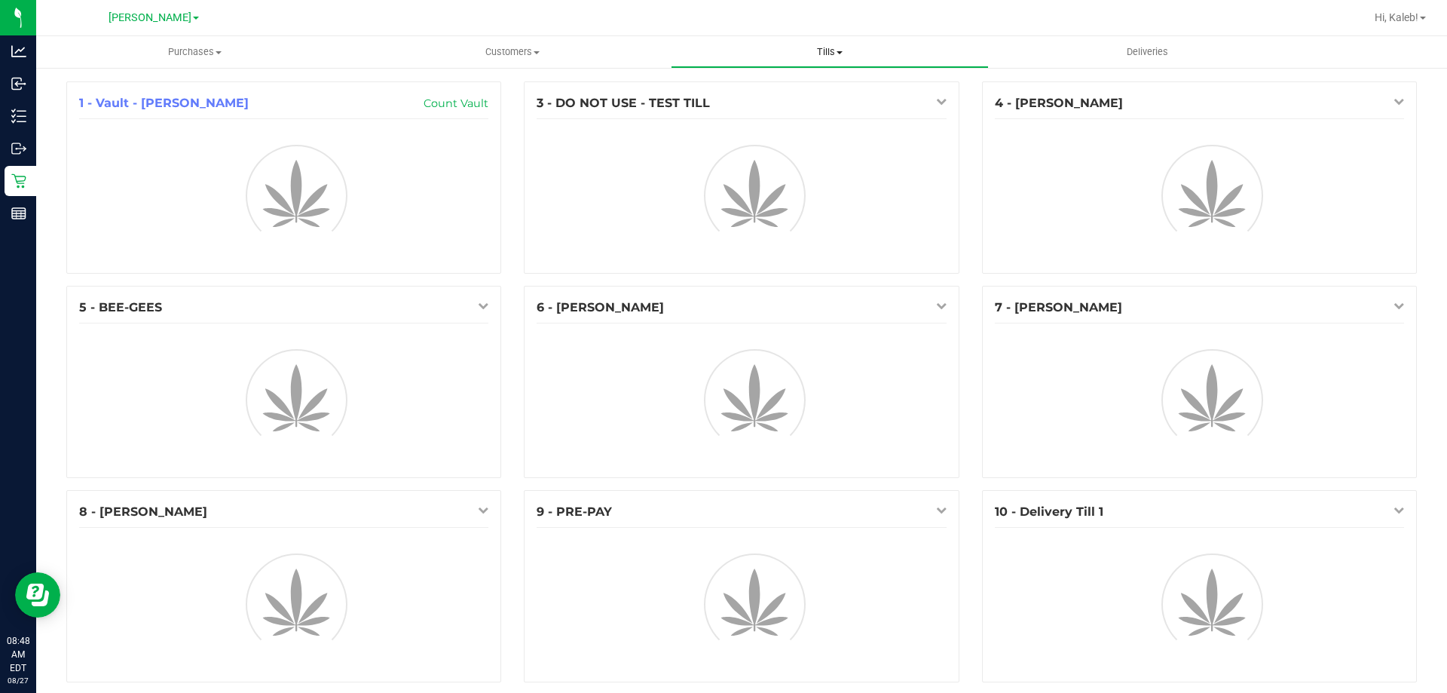
click at [874, 59] on uib-tab-heading "Tills Manage tills Reconcile e-payments" at bounding box center [830, 52] width 316 height 30
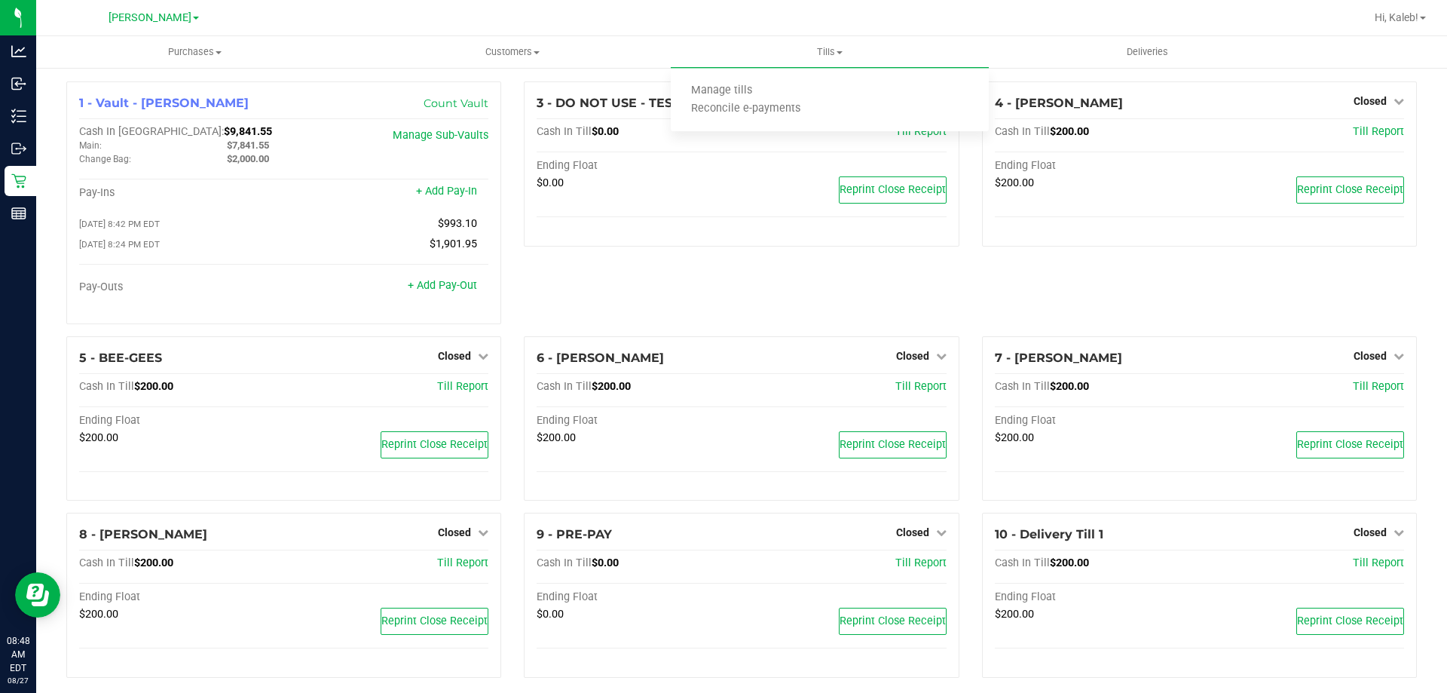
click at [620, 74] on div "1 - Vault - [PERSON_NAME] Count Vault Cash In Vault: $9,841.55 Main: $7,841.55 …" at bounding box center [741, 385] width 1411 height 639
click at [544, 274] on div "3 - DO NOT USE - TEST TILL Closed Open Till Cash In Till $0.00 Till Report Endi…" at bounding box center [742, 208] width 458 height 255
click at [1354, 109] on div "Closed" at bounding box center [1379, 101] width 51 height 18
click at [1356, 102] on span "Closed" at bounding box center [1370, 101] width 33 height 12
click at [1343, 144] on div at bounding box center [1370, 144] width 112 height 4
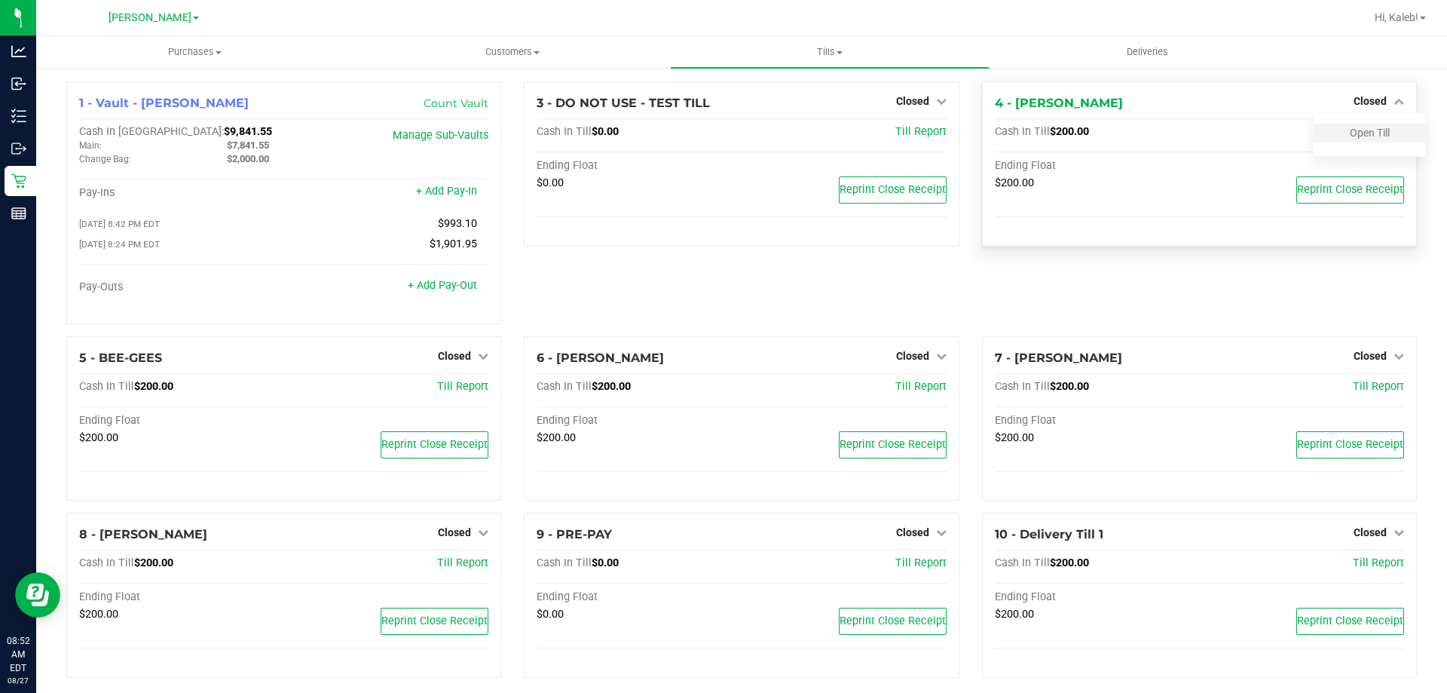
click at [1343, 140] on div "Open Till" at bounding box center [1370, 133] width 112 height 19
click at [1350, 130] on link "Open Till" at bounding box center [1370, 133] width 40 height 12
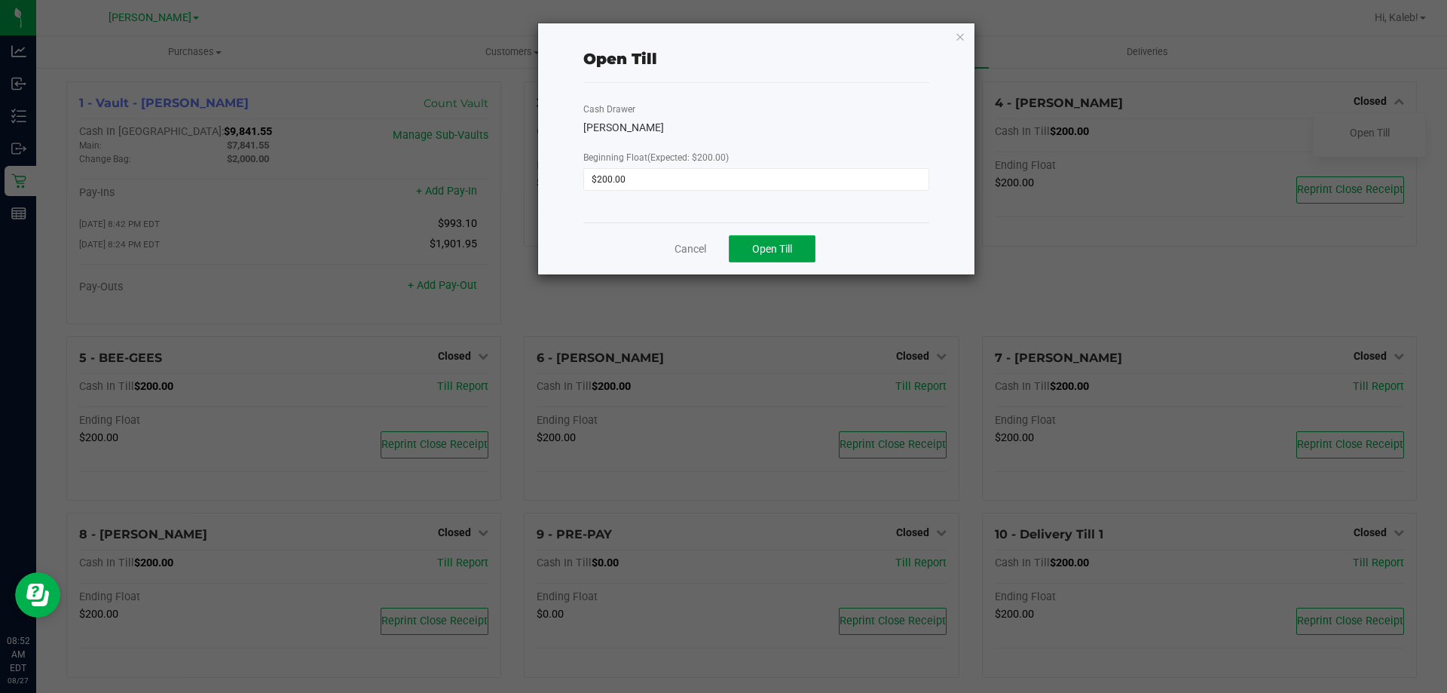
click at [805, 253] on button "Open Till" at bounding box center [772, 248] width 87 height 27
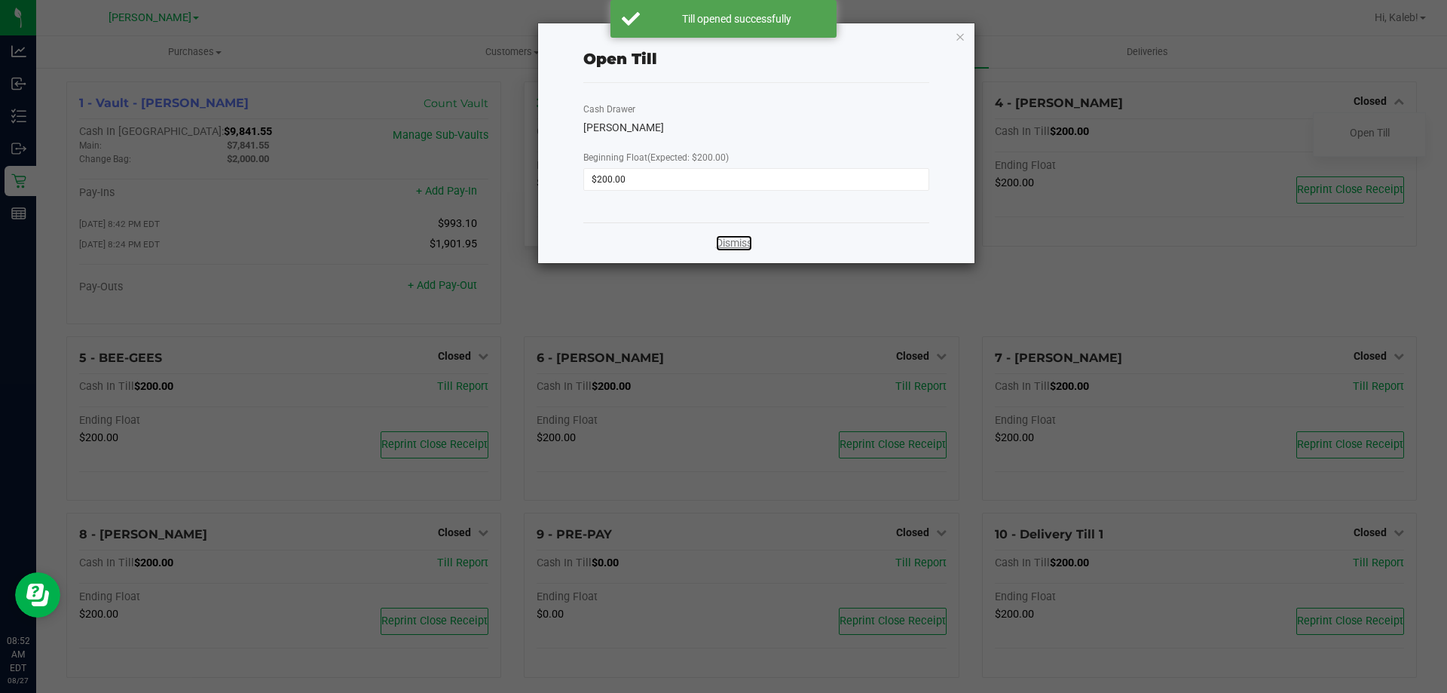
click at [716, 243] on link "Dismiss" at bounding box center [734, 243] width 36 height 16
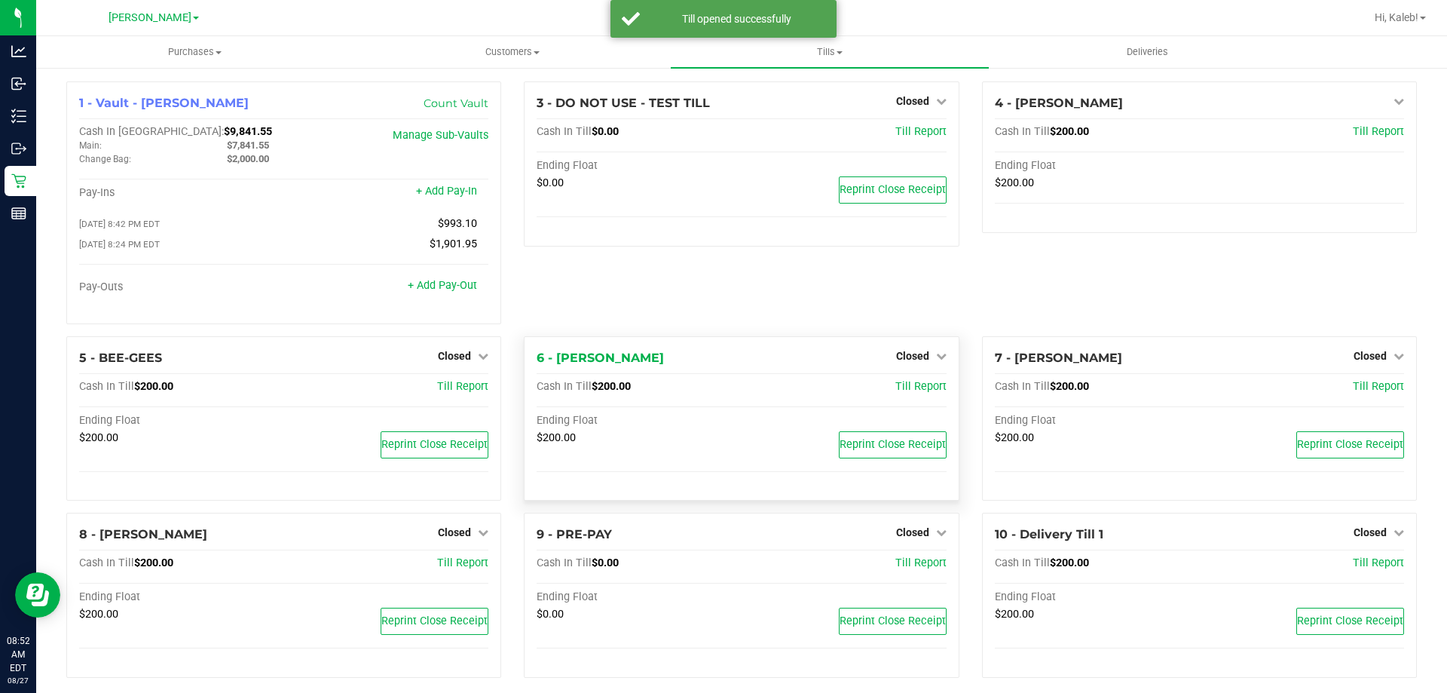
click at [924, 367] on div "6 - [PERSON_NAME] Closed Open Till" at bounding box center [741, 358] width 409 height 18
click at [904, 357] on span "Closed" at bounding box center [912, 356] width 33 height 12
click at [905, 385] on link "Open Till" at bounding box center [913, 387] width 40 height 12
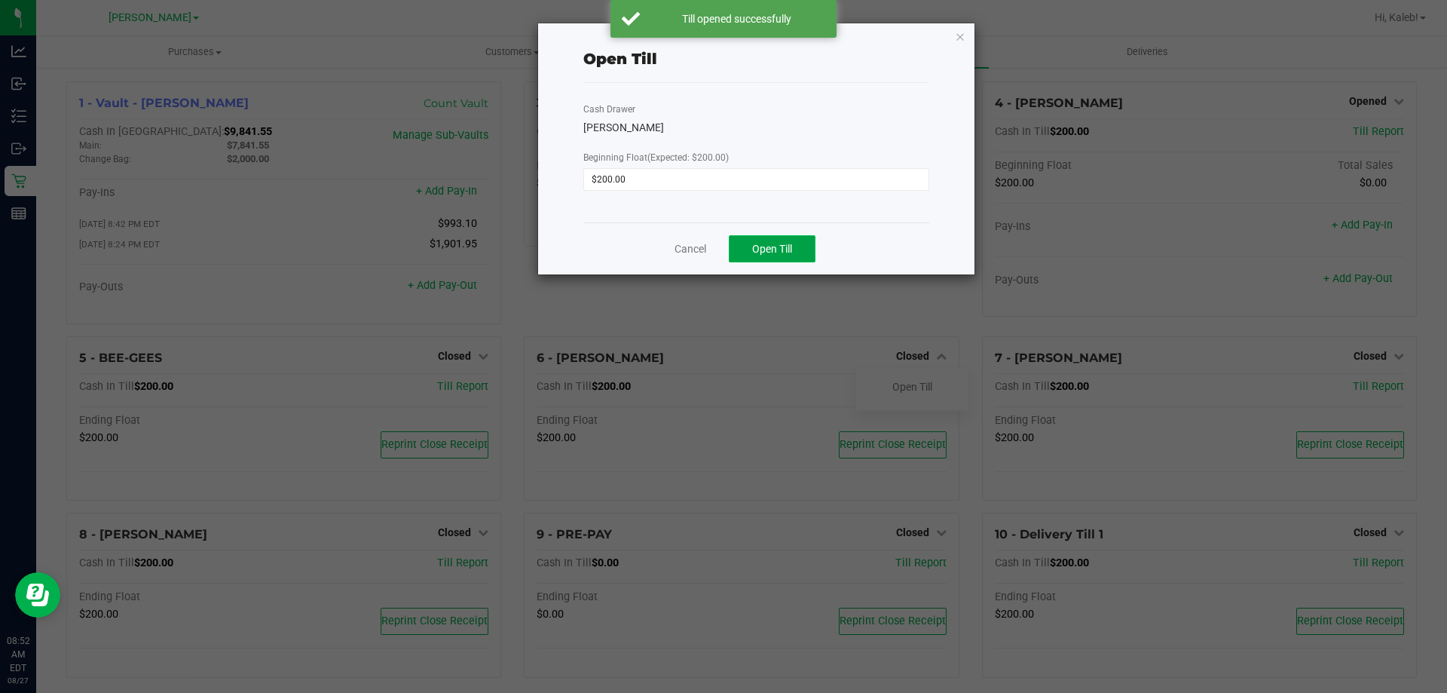
click at [772, 249] on span "Open Till" at bounding box center [772, 249] width 40 height 12
click at [777, 85] on div "Cash Drawer [PERSON_NAME] Beginning Float (Expected: $200.00) $200.00" at bounding box center [757, 152] width 346 height 139
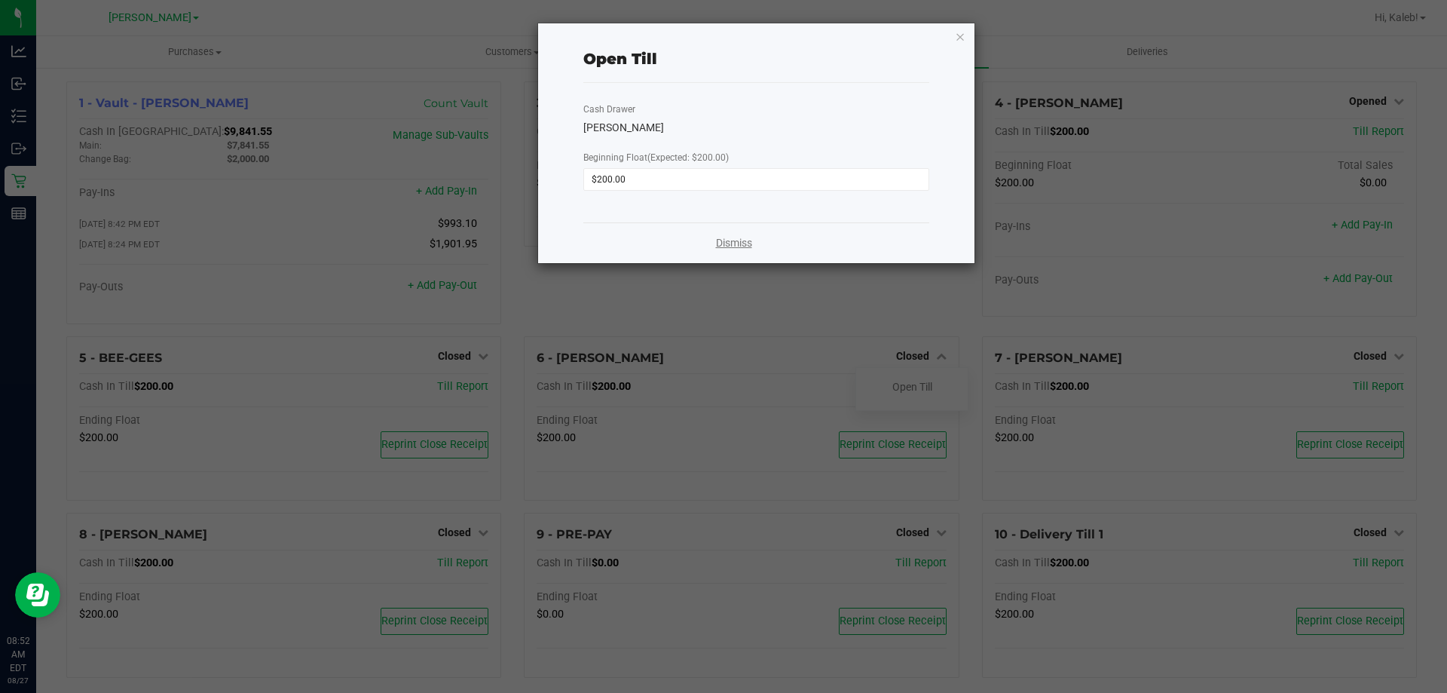
click at [737, 240] on link "Dismiss" at bounding box center [734, 243] width 36 height 16
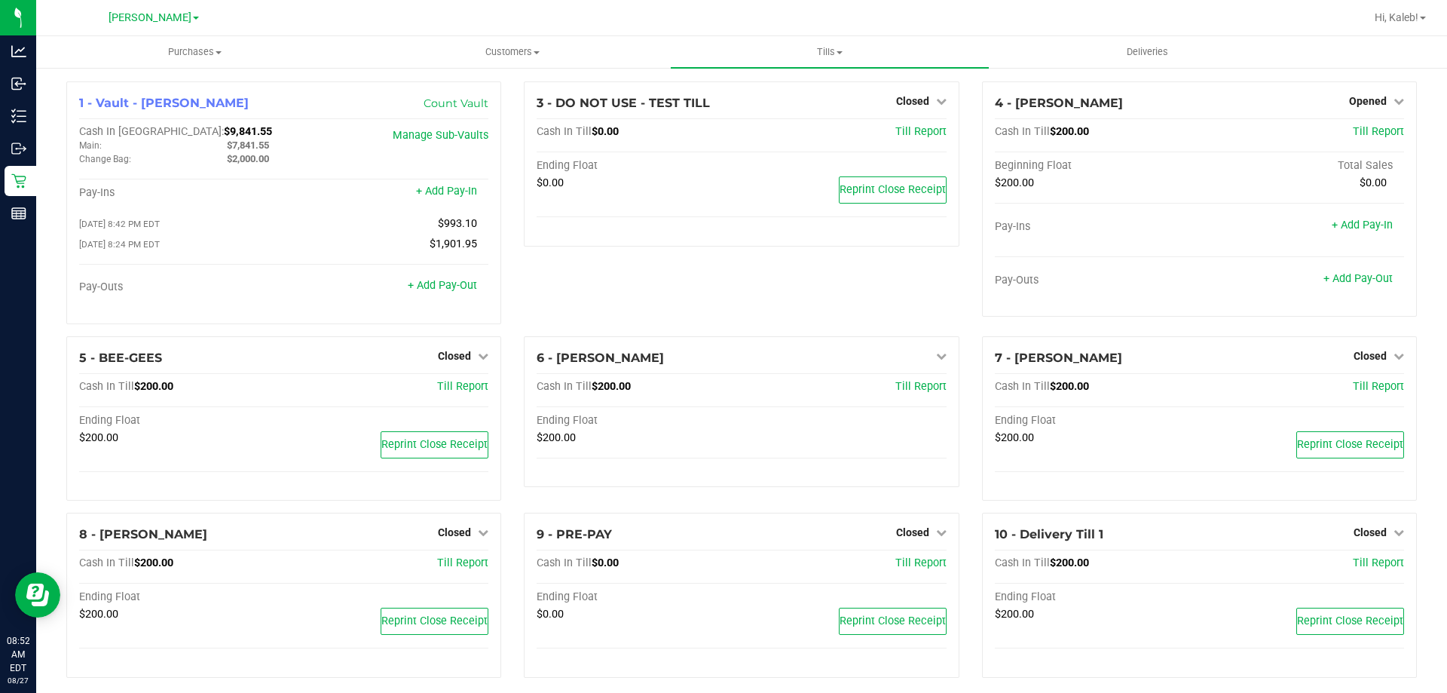
click at [43, 184] on div "1 - Vault - [PERSON_NAME] Count Vault Cash In Vault: $9,841.55 Main: $7,841.55 …" at bounding box center [741, 385] width 1411 height 639
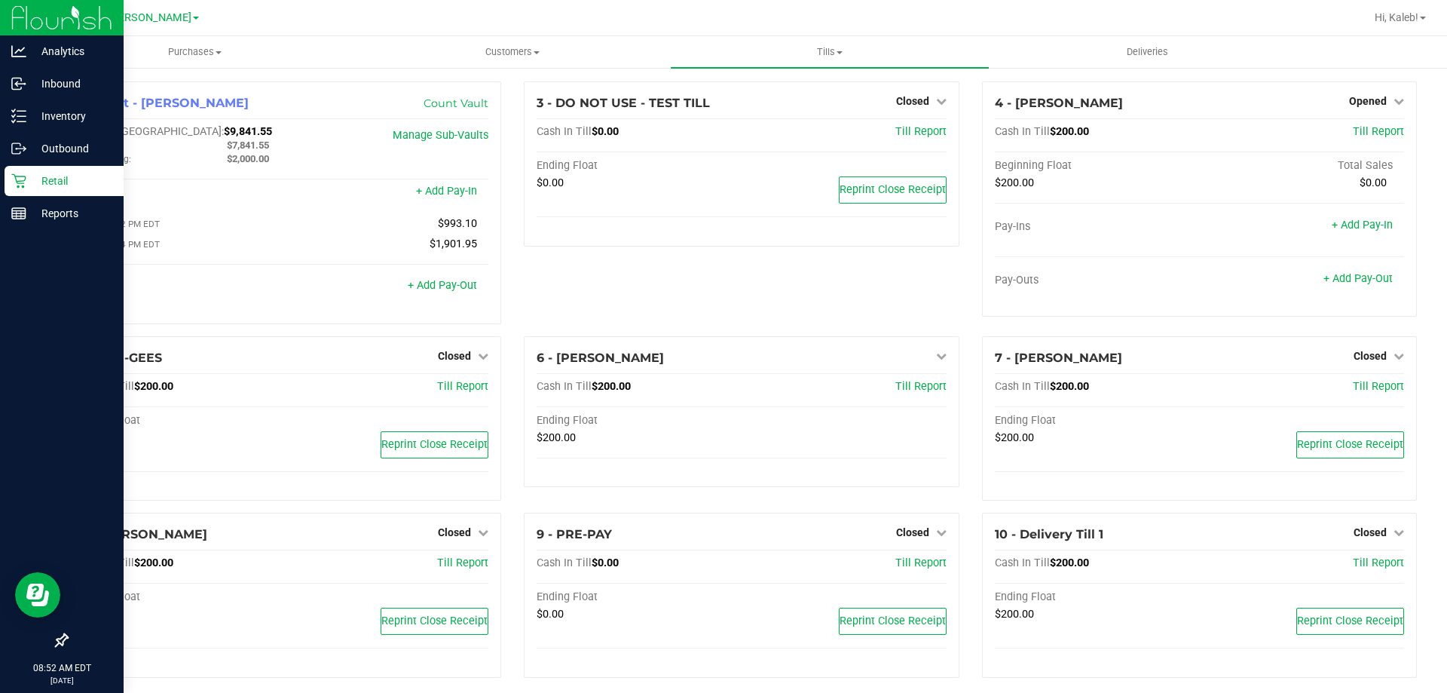
click at [24, 178] on icon at bounding box center [18, 180] width 15 height 15
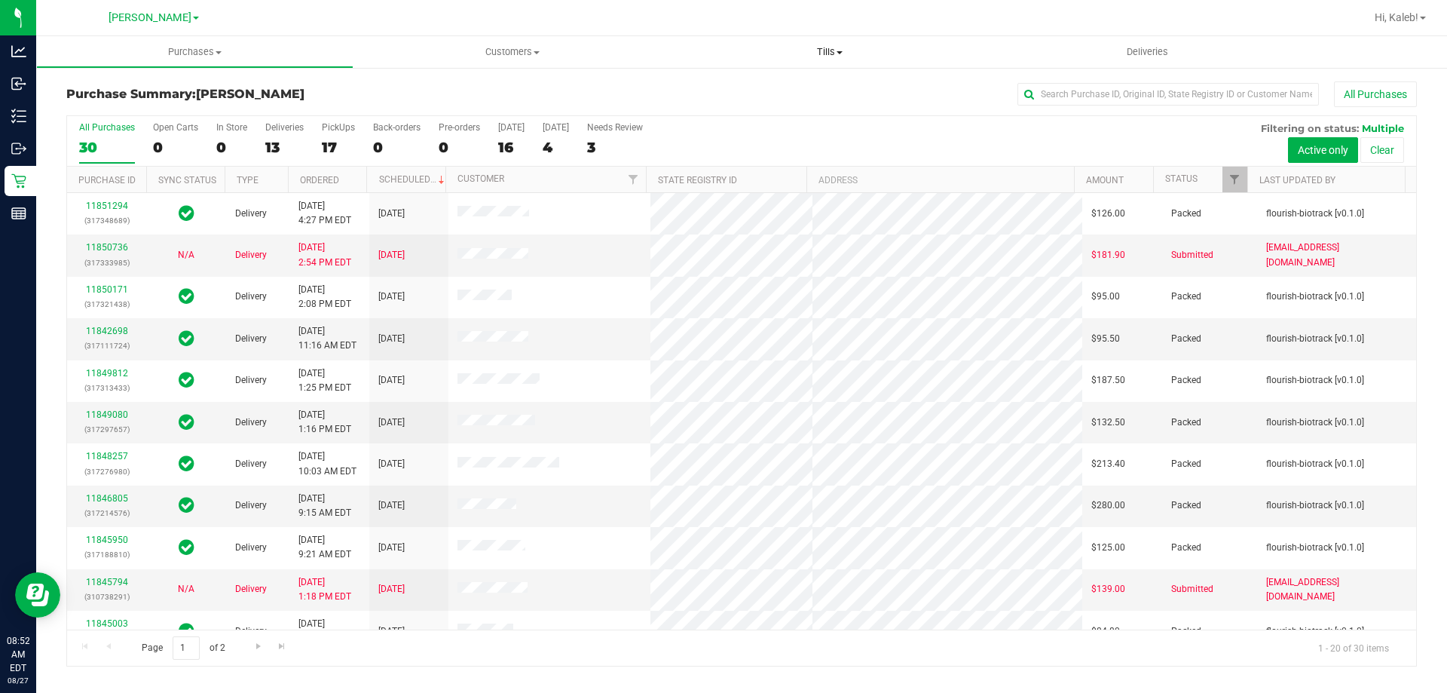
click at [807, 47] on span "Tills" at bounding box center [829, 52] width 317 height 14
click at [784, 87] on li "Manage tills" at bounding box center [829, 91] width 317 height 18
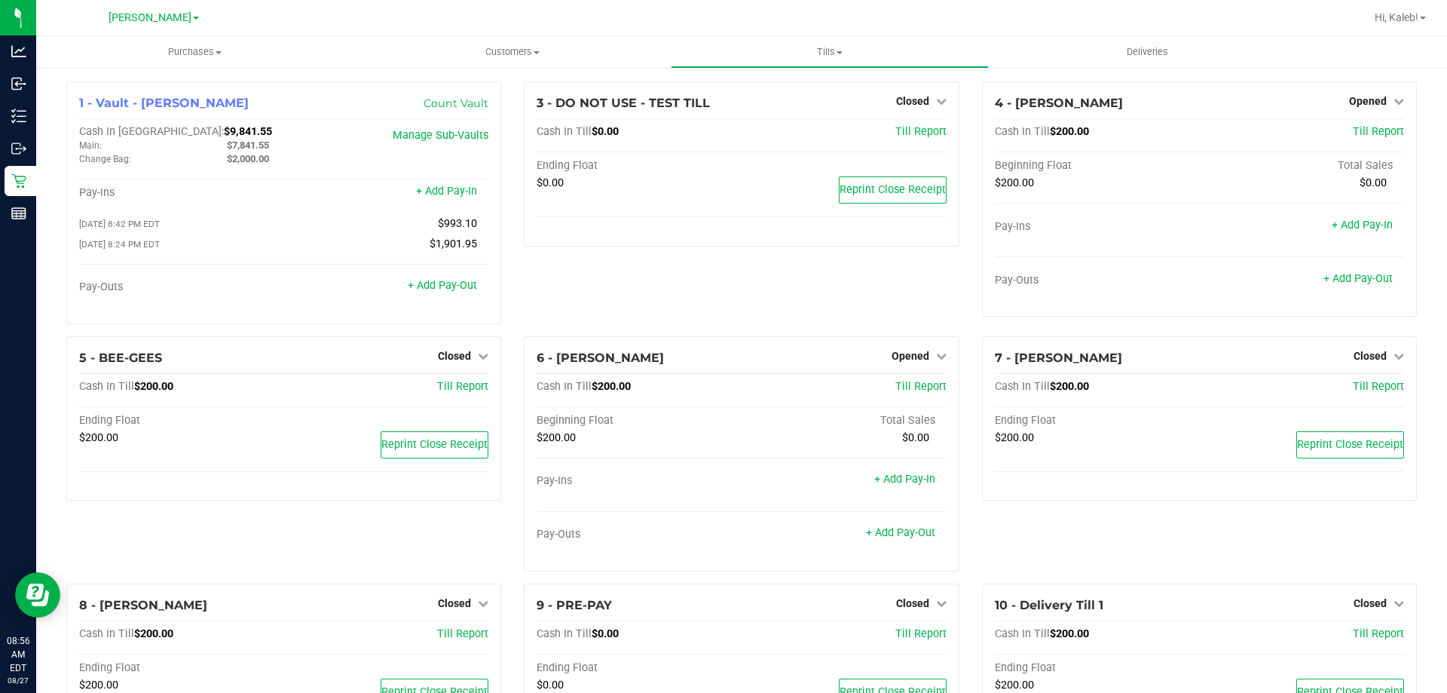
drag, startPoint x: 775, startPoint y: 296, endPoint x: 844, endPoint y: 309, distance: 69.9
click at [775, 296] on div "3 - DO NOT USE - TEST TILL Closed Open Till Cash In Till $0.00 Till Report Endi…" at bounding box center [742, 208] width 458 height 255
click at [1393, 360] on div "7 - [PERSON_NAME] Closed Open Till Cash In Till $200.00 Till Report Ending Floa…" at bounding box center [1199, 418] width 435 height 165
click at [1375, 358] on span "Closed" at bounding box center [1370, 356] width 33 height 12
click at [1350, 391] on link "Open Till" at bounding box center [1370, 387] width 40 height 12
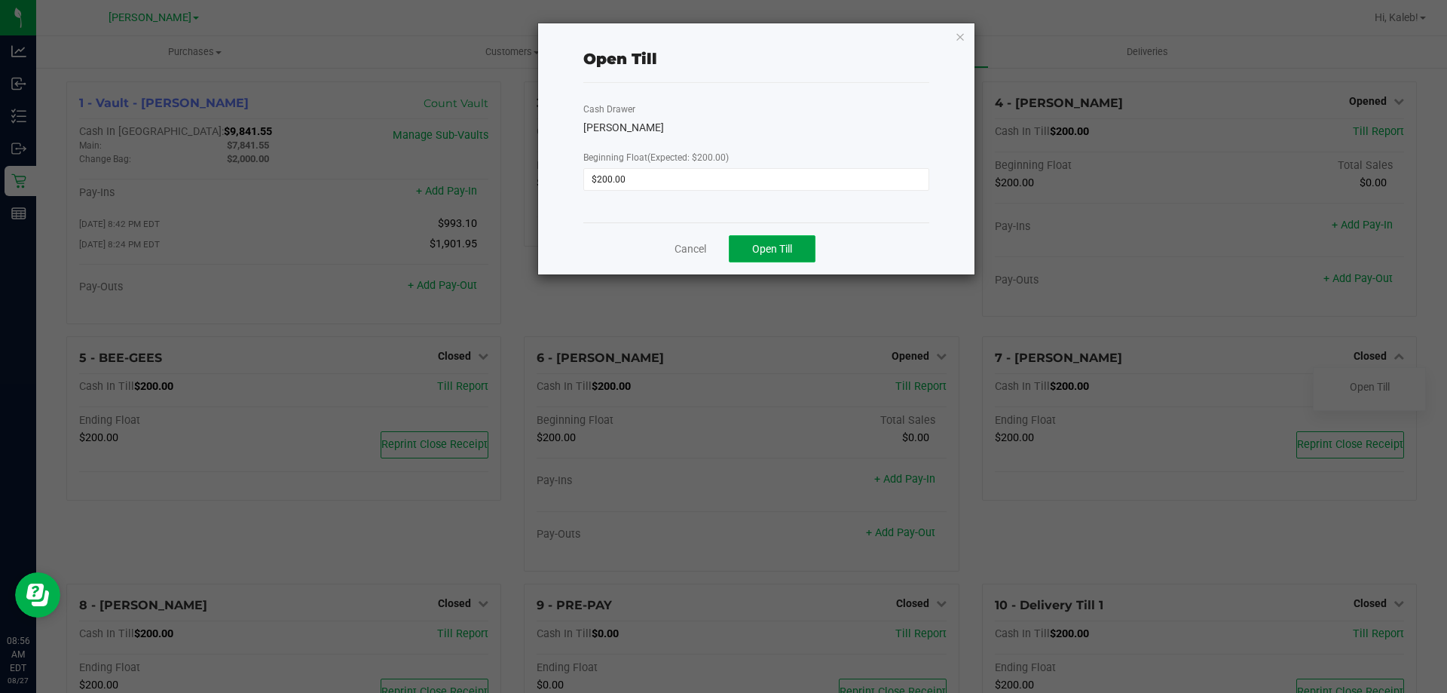
click at [782, 259] on button "Open Till" at bounding box center [772, 248] width 87 height 27
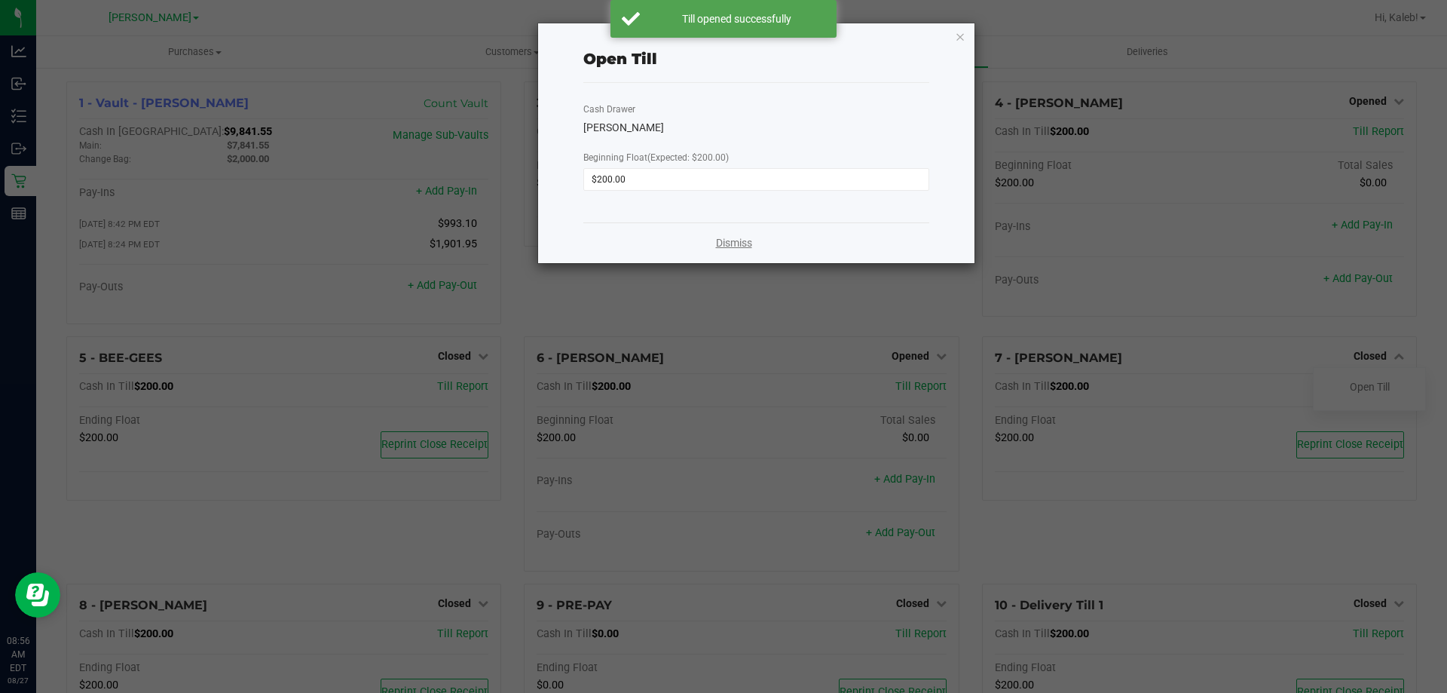
click at [716, 244] on link "Dismiss" at bounding box center [734, 243] width 36 height 16
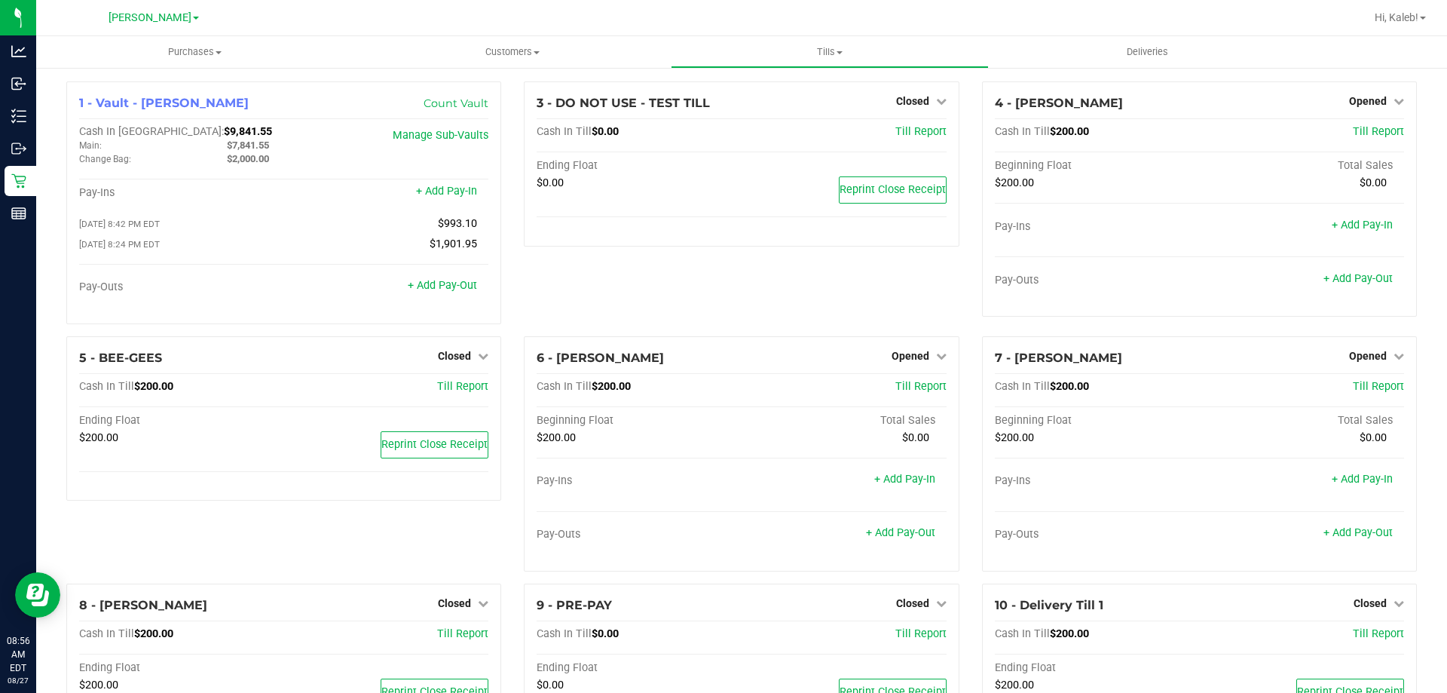
click at [663, 260] on div "3 - DO NOT USE - TEST TILL Closed Open Till Cash In Till $0.00 Till Report Endi…" at bounding box center [742, 208] width 458 height 255
click at [547, 300] on div "3 - DO NOT USE - TEST TILL Closed Open Till Cash In Till $0.00 Till Report Endi…" at bounding box center [742, 208] width 458 height 255
click at [449, 602] on span "Closed" at bounding box center [454, 603] width 33 height 12
click at [450, 630] on div "Open Till" at bounding box center [455, 634] width 112 height 19
click at [451, 638] on link "Open Till" at bounding box center [454, 634] width 40 height 12
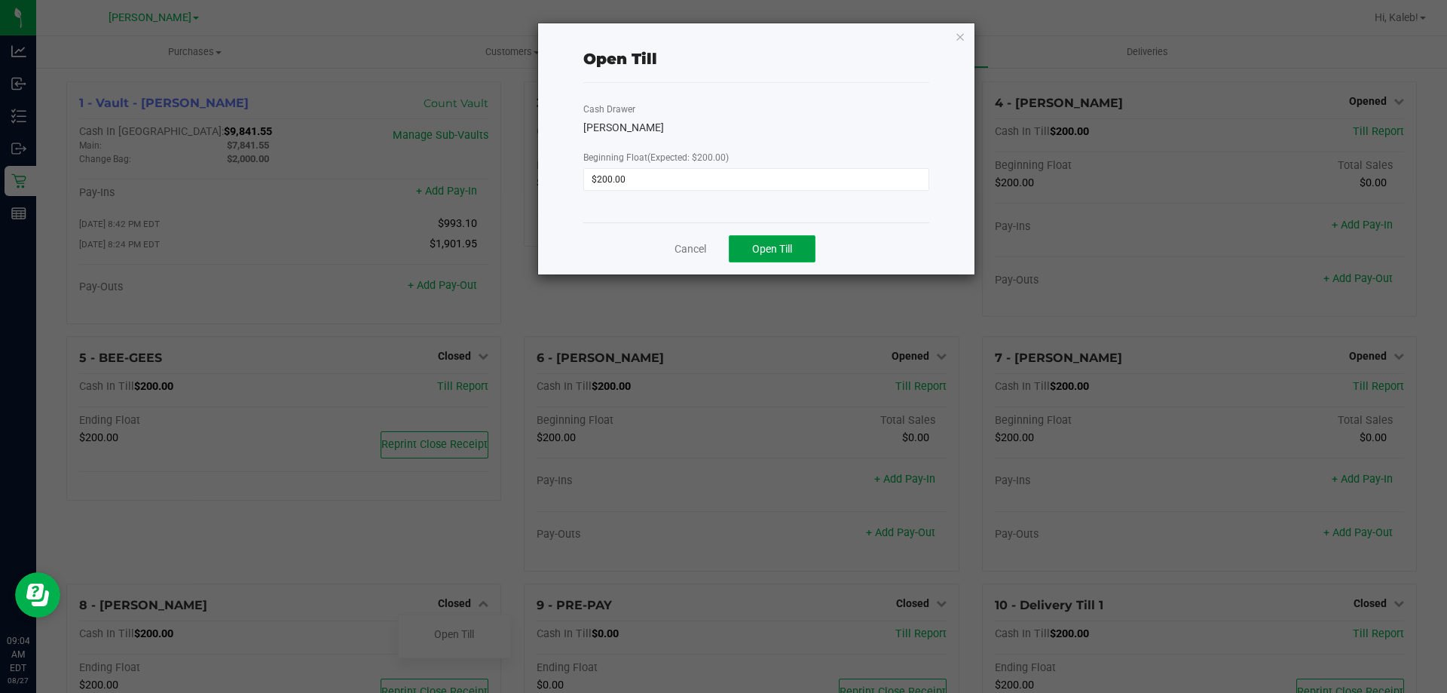
click at [781, 244] on span "Open Till" at bounding box center [772, 249] width 40 height 12
click at [777, 165] on div "Cash Drawer [PERSON_NAME] Beginning Float (Expected: $200.00) $200.00" at bounding box center [757, 152] width 346 height 139
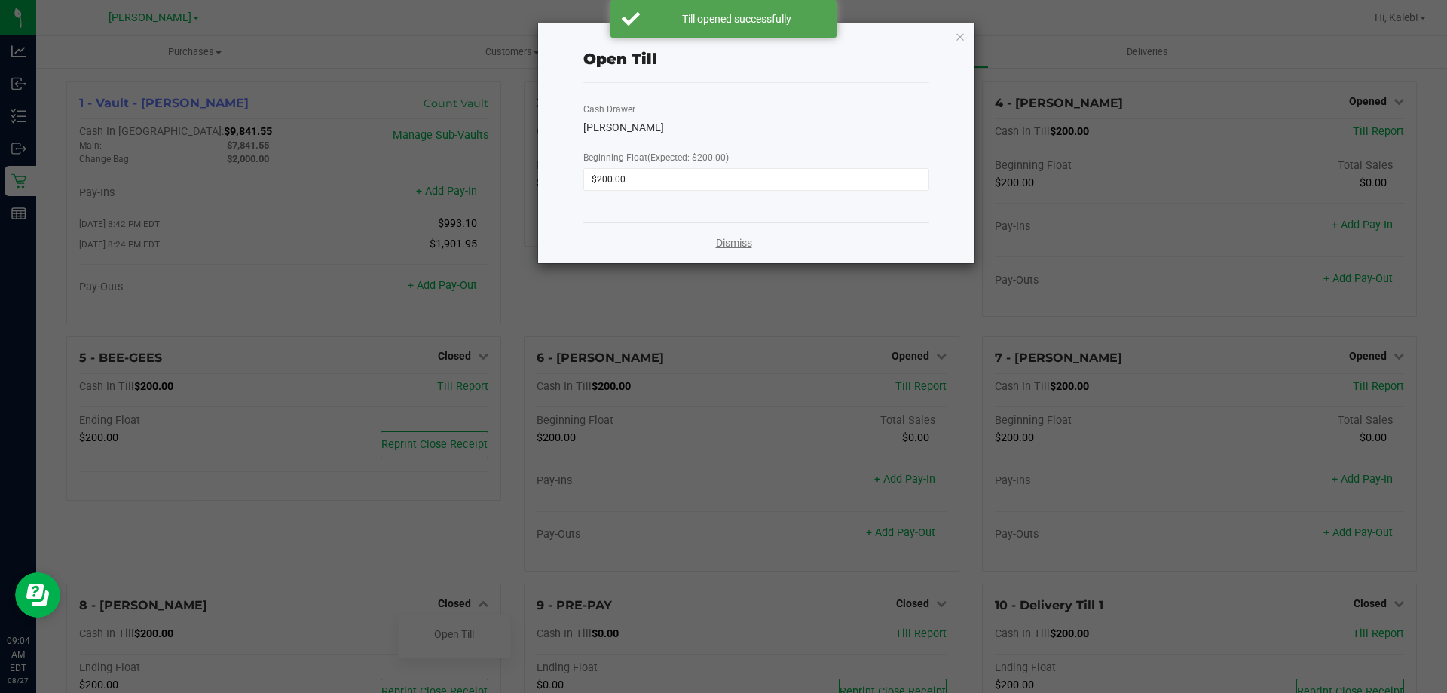
click at [728, 239] on link "Dismiss" at bounding box center [734, 243] width 36 height 16
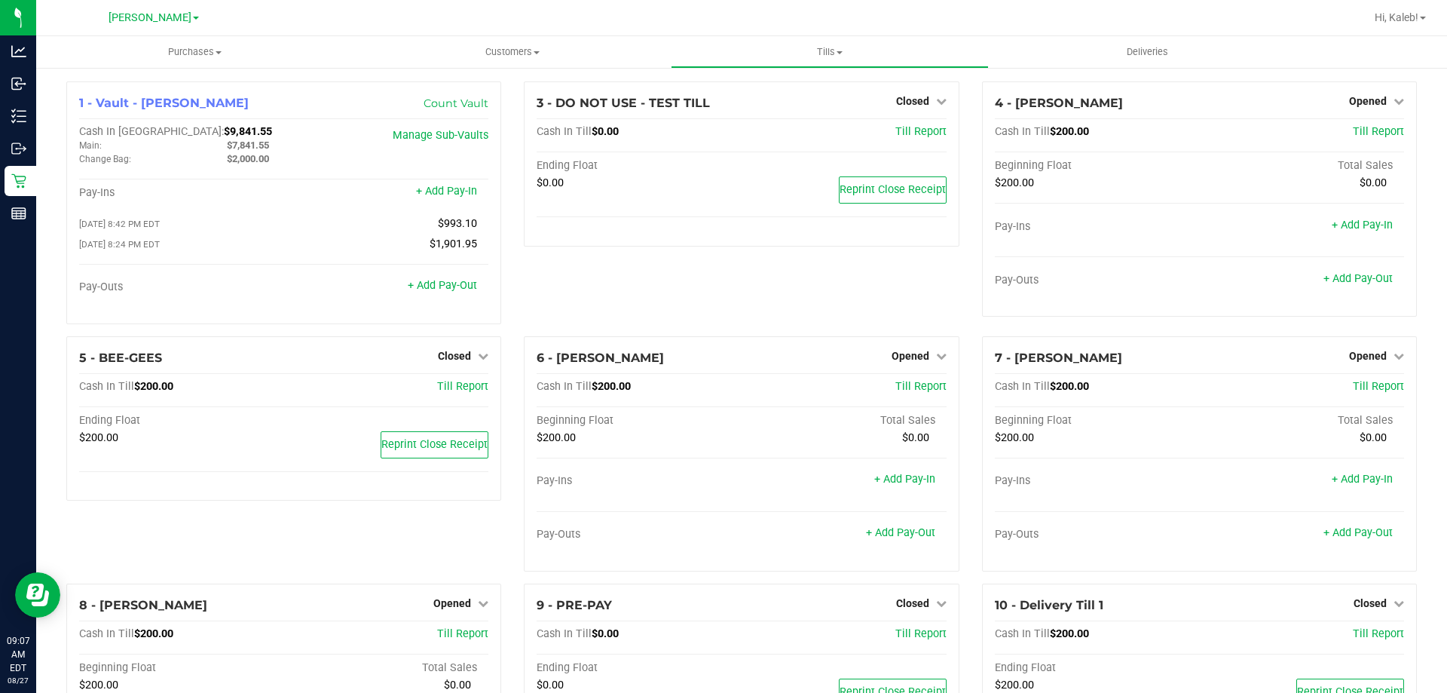
click at [721, 253] on div "3 - DO NOT USE - TEST TILL Closed Open Till Cash In Till $0.00 Till Report Endi…" at bounding box center [742, 208] width 458 height 255
drag, startPoint x: 746, startPoint y: 336, endPoint x: 762, endPoint y: 268, distance: 69.7
click at [749, 312] on div "3 - DO NOT USE - TEST TILL Closed Open Till Cash In Till $0.00 Till Report Endi…" at bounding box center [742, 208] width 458 height 255
click at [489, 47] on span "Customers" at bounding box center [512, 52] width 316 height 14
click at [467, 90] on li "All customers" at bounding box center [512, 91] width 317 height 18
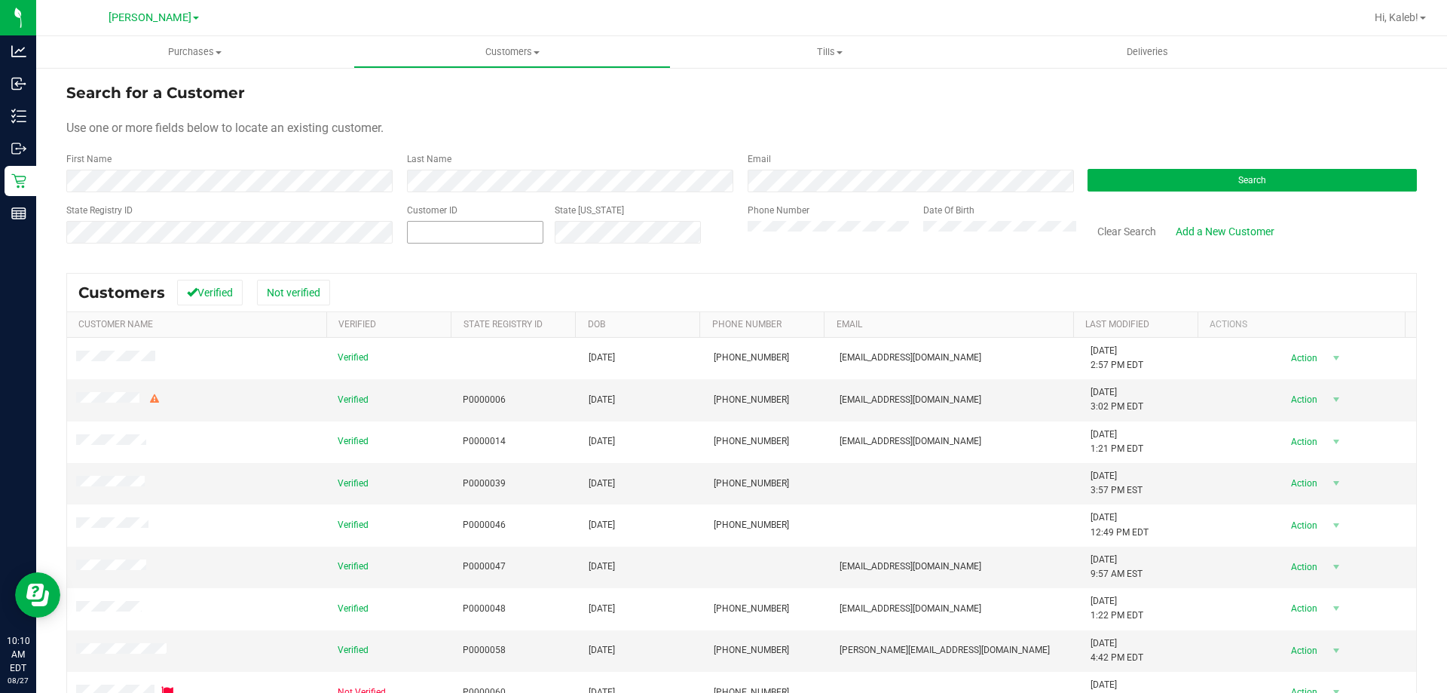
click at [412, 225] on span at bounding box center [475, 232] width 136 height 23
paste input "376388"
type input "376388"
click at [1233, 172] on button "Search" at bounding box center [1252, 180] width 329 height 23
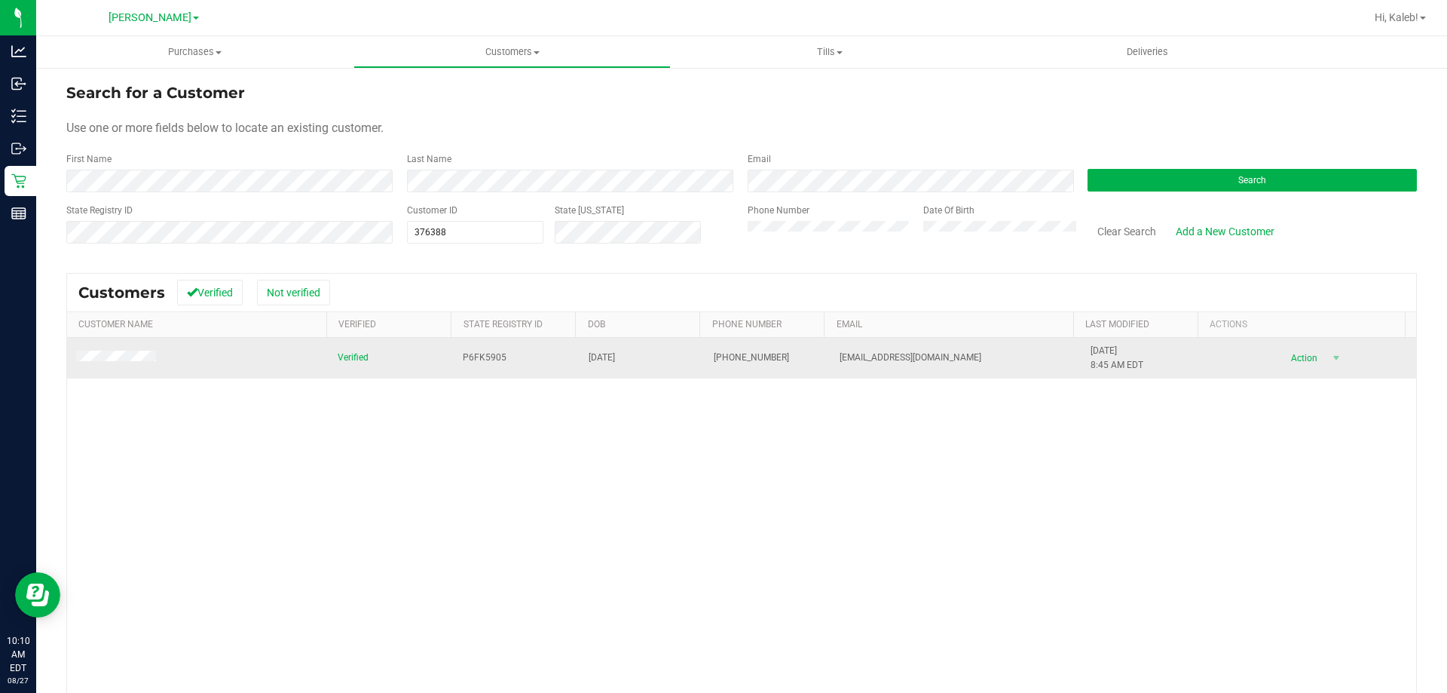
click at [133, 347] on td at bounding box center [198, 358] width 262 height 41
click at [133, 363] on span at bounding box center [118, 358] width 84 height 15
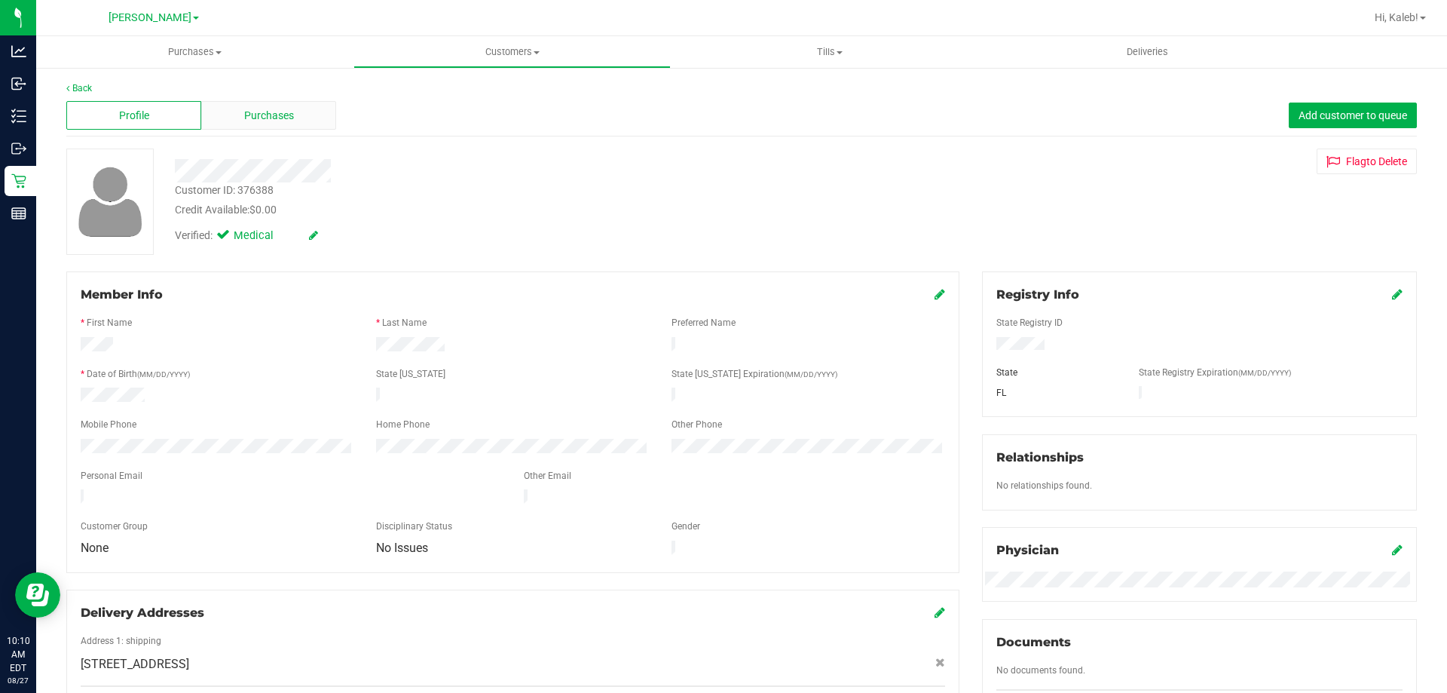
click at [259, 106] on div "Purchases" at bounding box center [268, 115] width 135 height 29
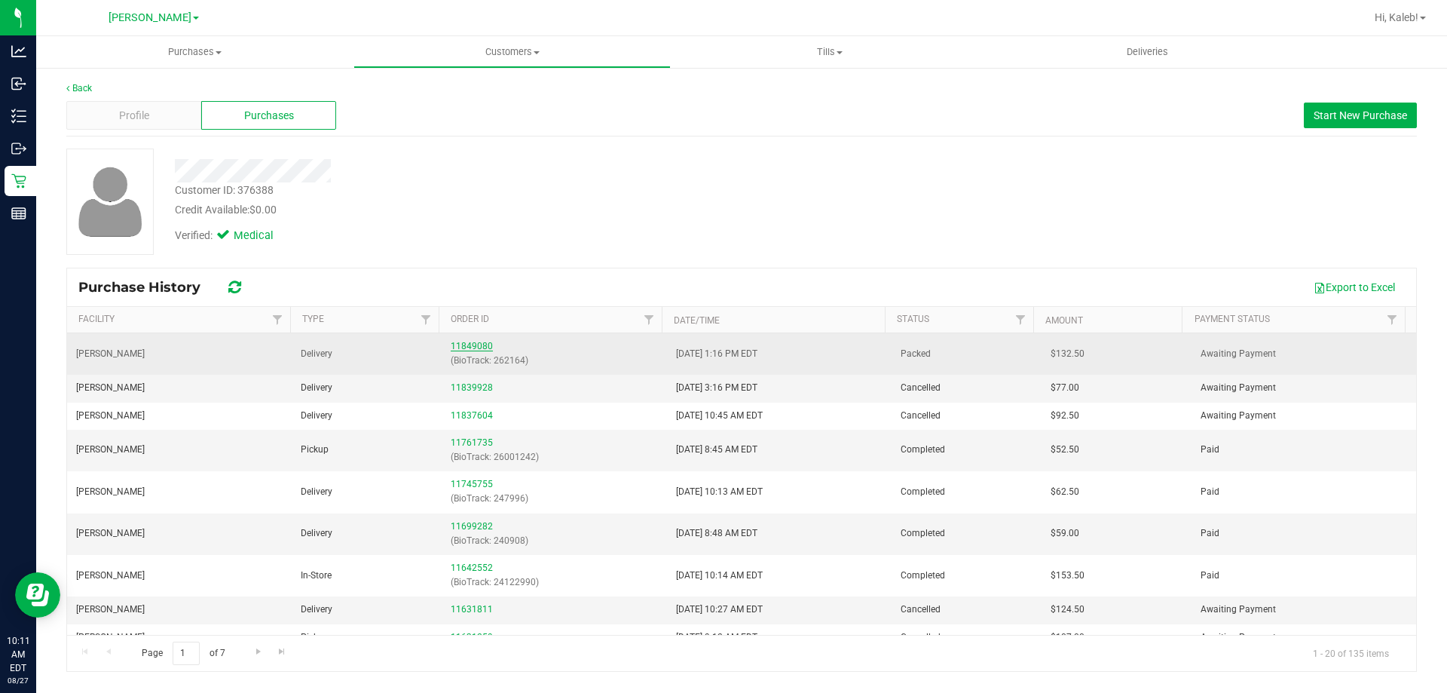
click at [476, 347] on link "11849080" at bounding box center [472, 346] width 42 height 11
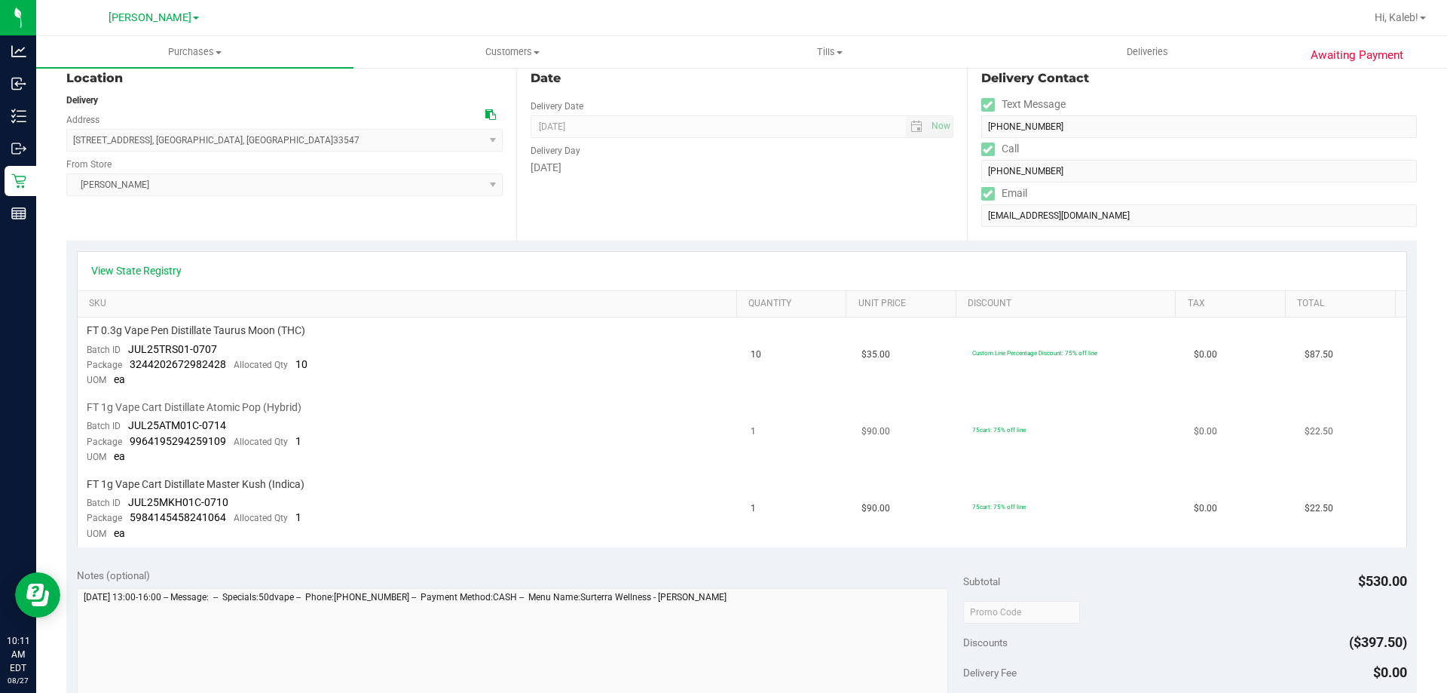
scroll to position [226, 0]
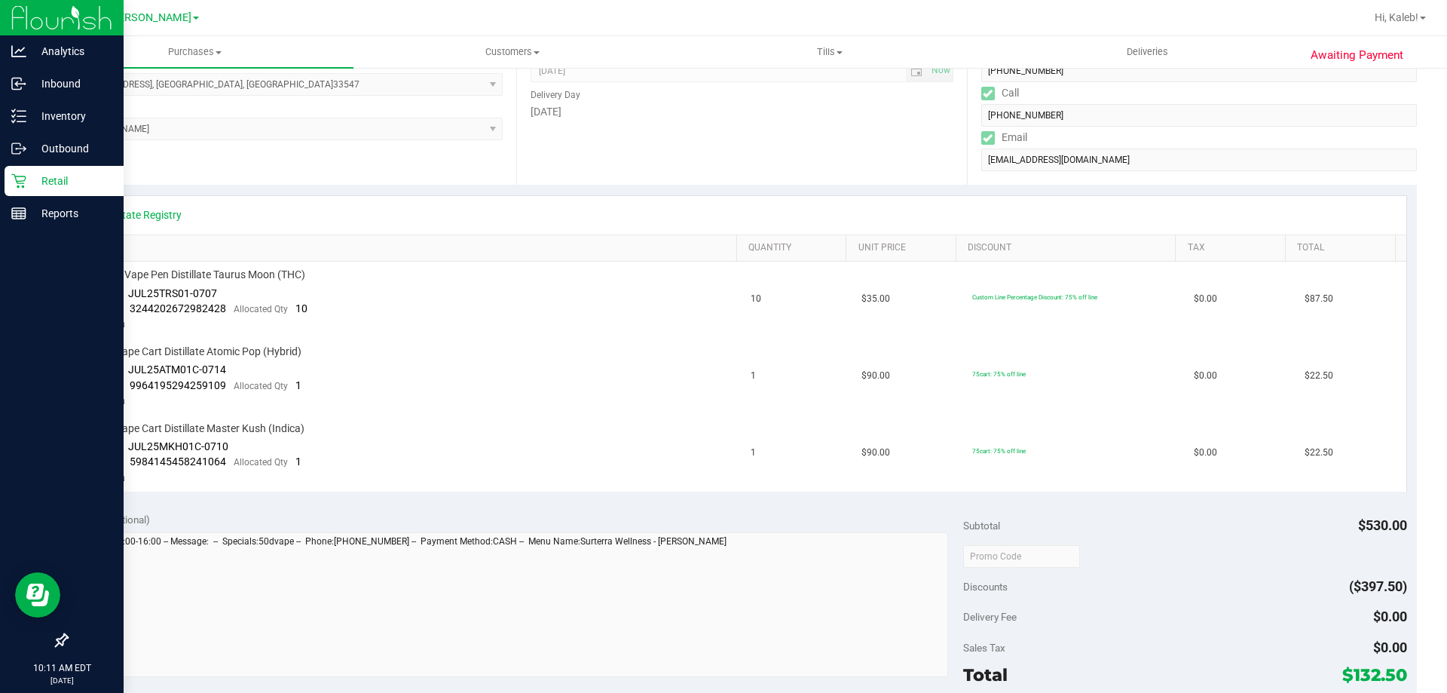
click at [20, 182] on icon at bounding box center [18, 180] width 15 height 15
